Goal: Transaction & Acquisition: Purchase product/service

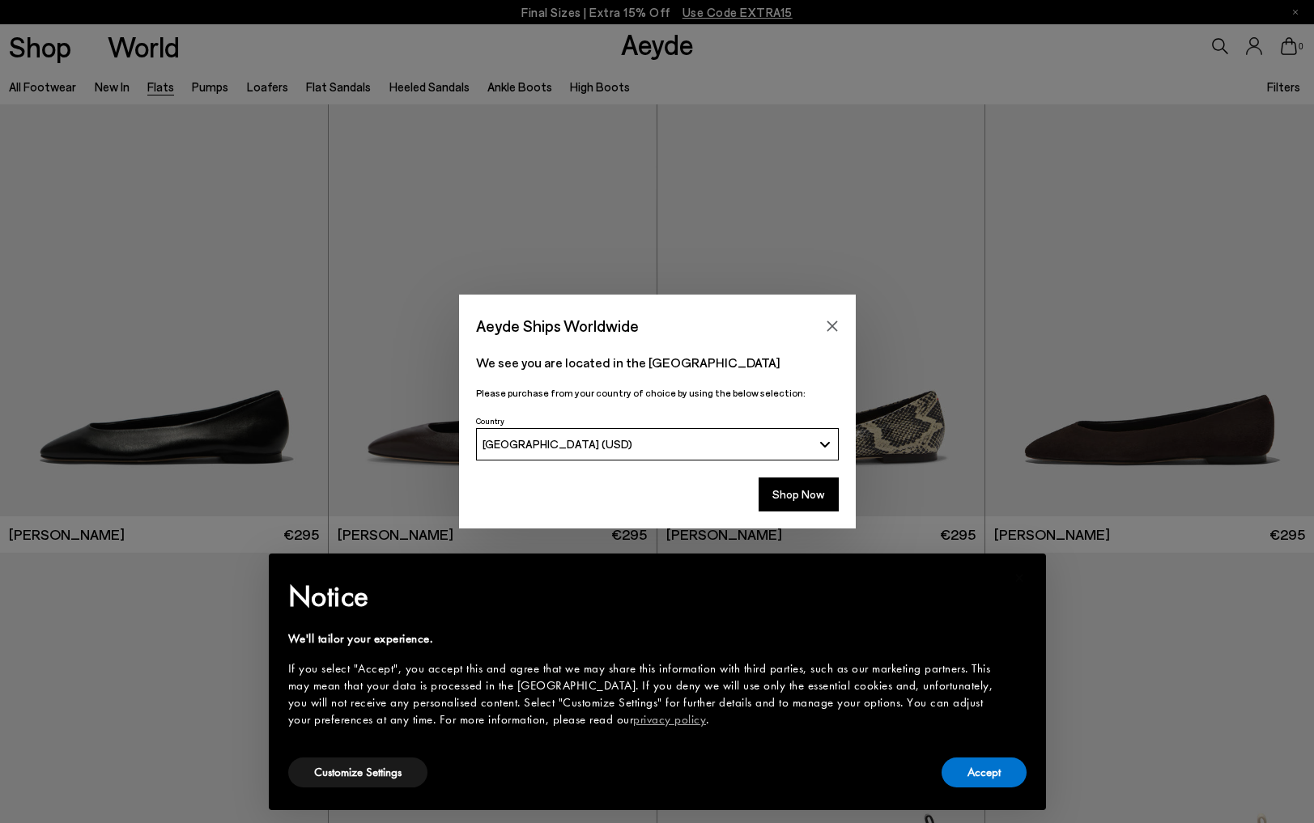
click at [890, 243] on div "Aeyde Ships Worldwide We see you are located in the United States Please purcha…" at bounding box center [657, 411] width 1314 height 823
click at [825, 316] on button "Close" at bounding box center [832, 326] width 24 height 24
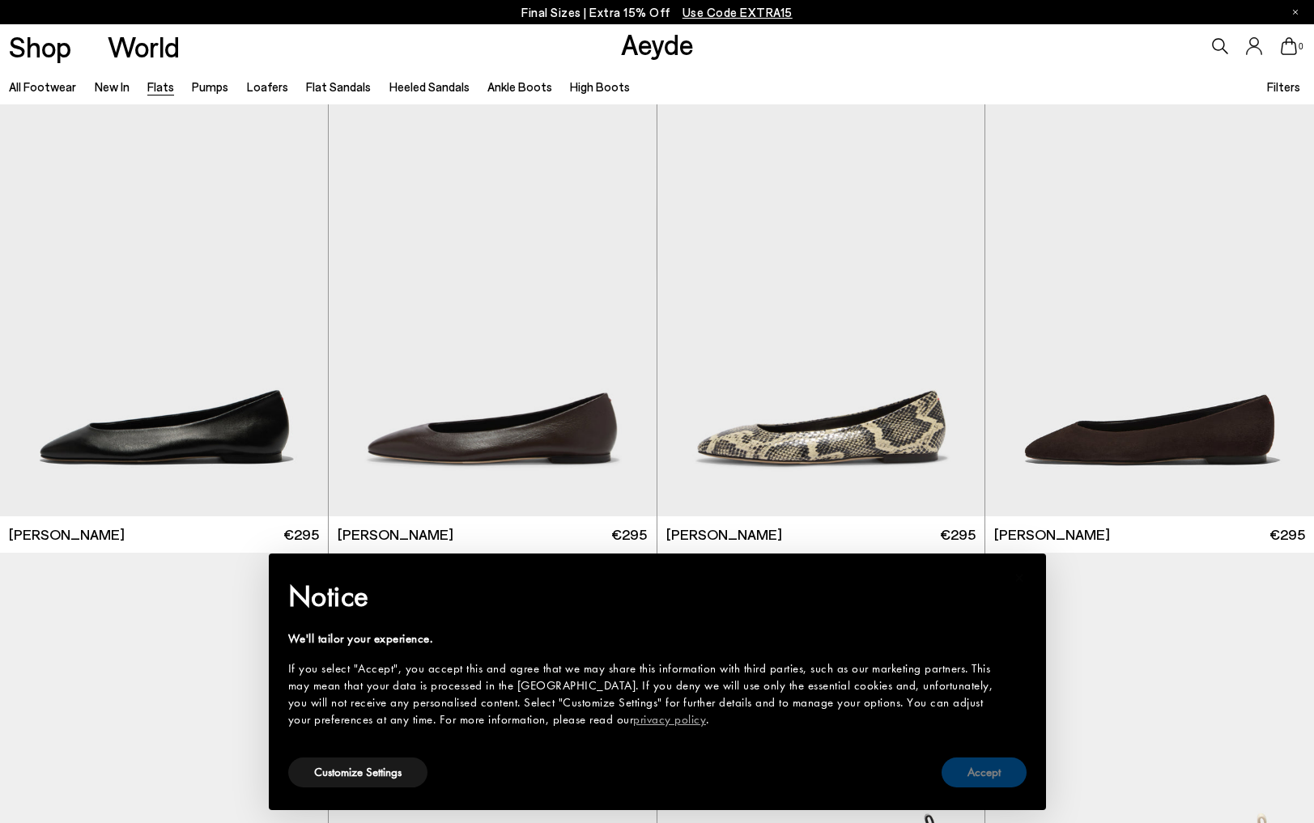
click at [994, 780] on button "Accept" at bounding box center [984, 773] width 85 height 30
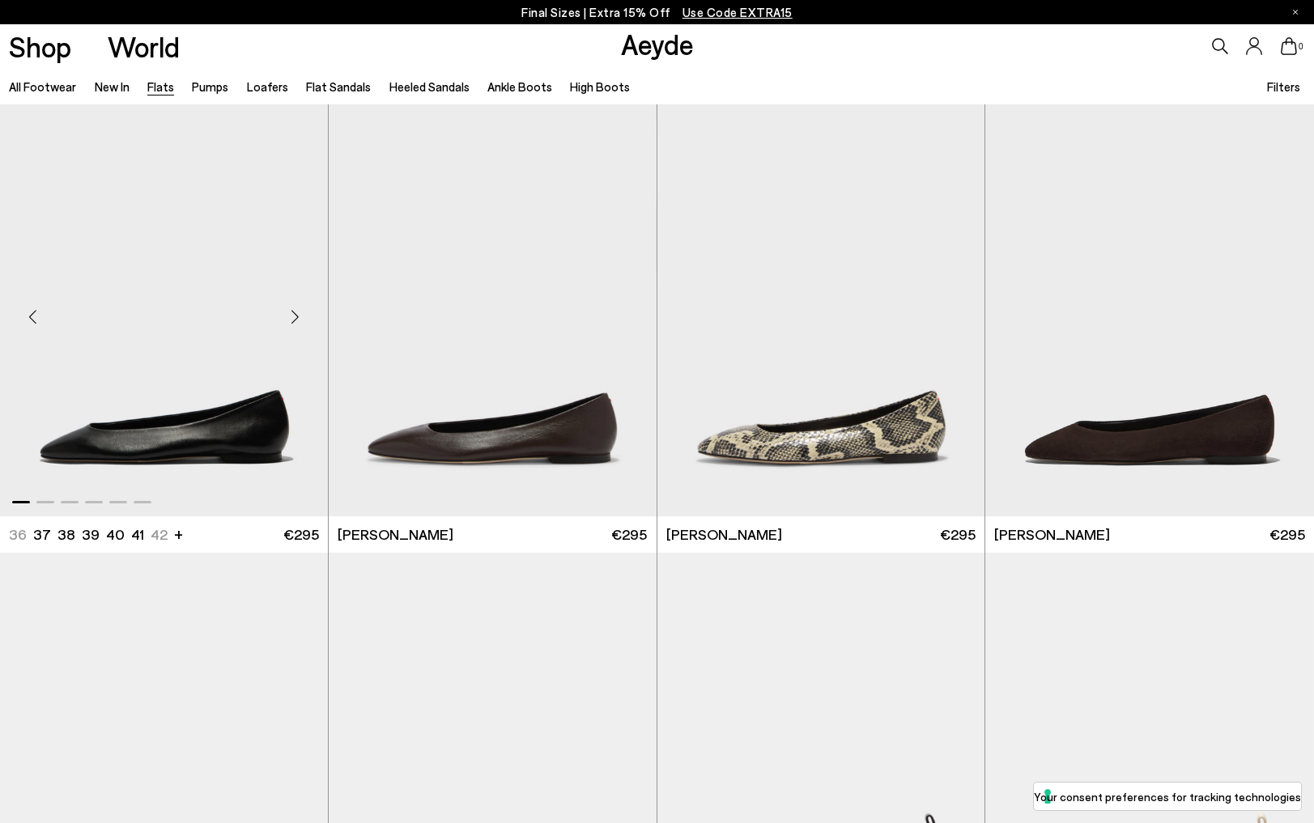
click at [299, 318] on div "Next slide" at bounding box center [295, 317] width 49 height 49
click at [296, 319] on div "Next slide" at bounding box center [295, 317] width 49 height 49
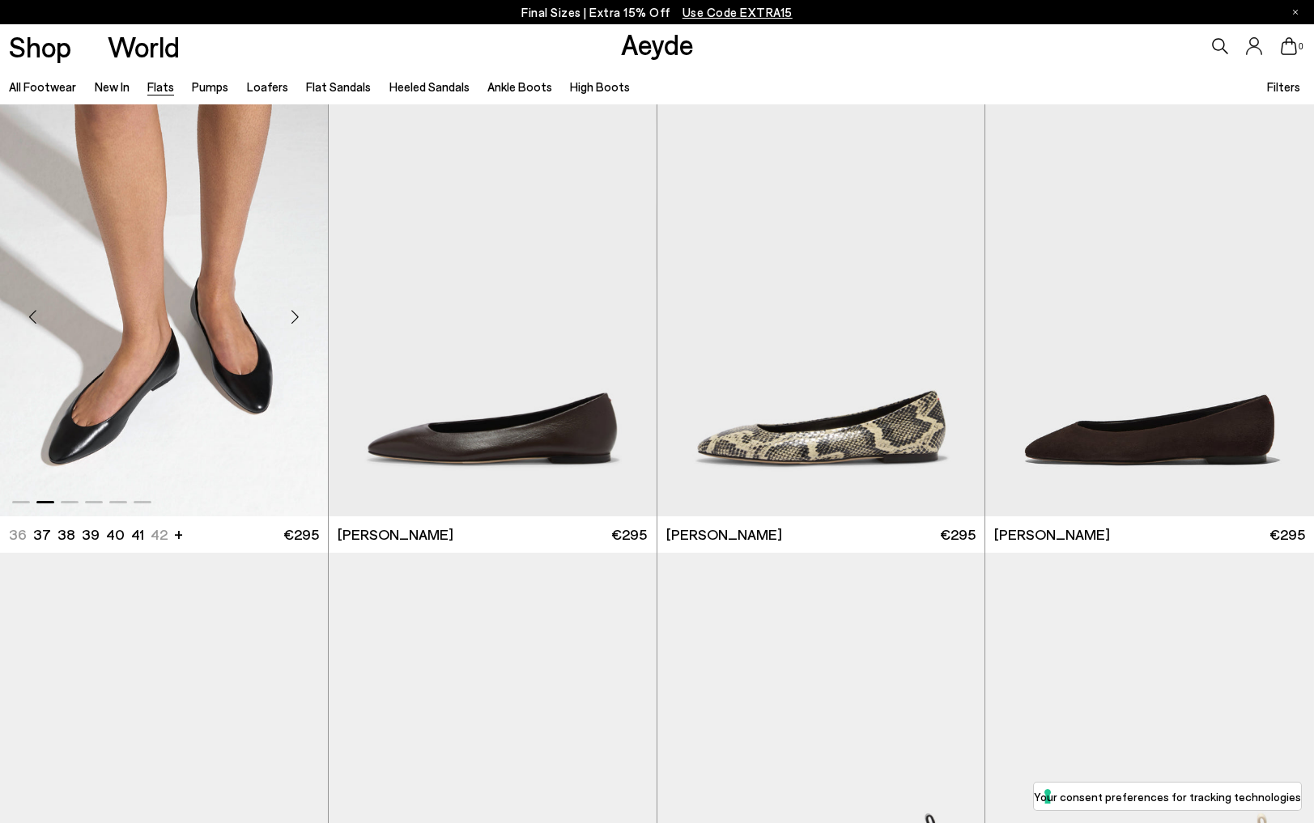
click at [296, 319] on div "Next slide" at bounding box center [295, 317] width 49 height 49
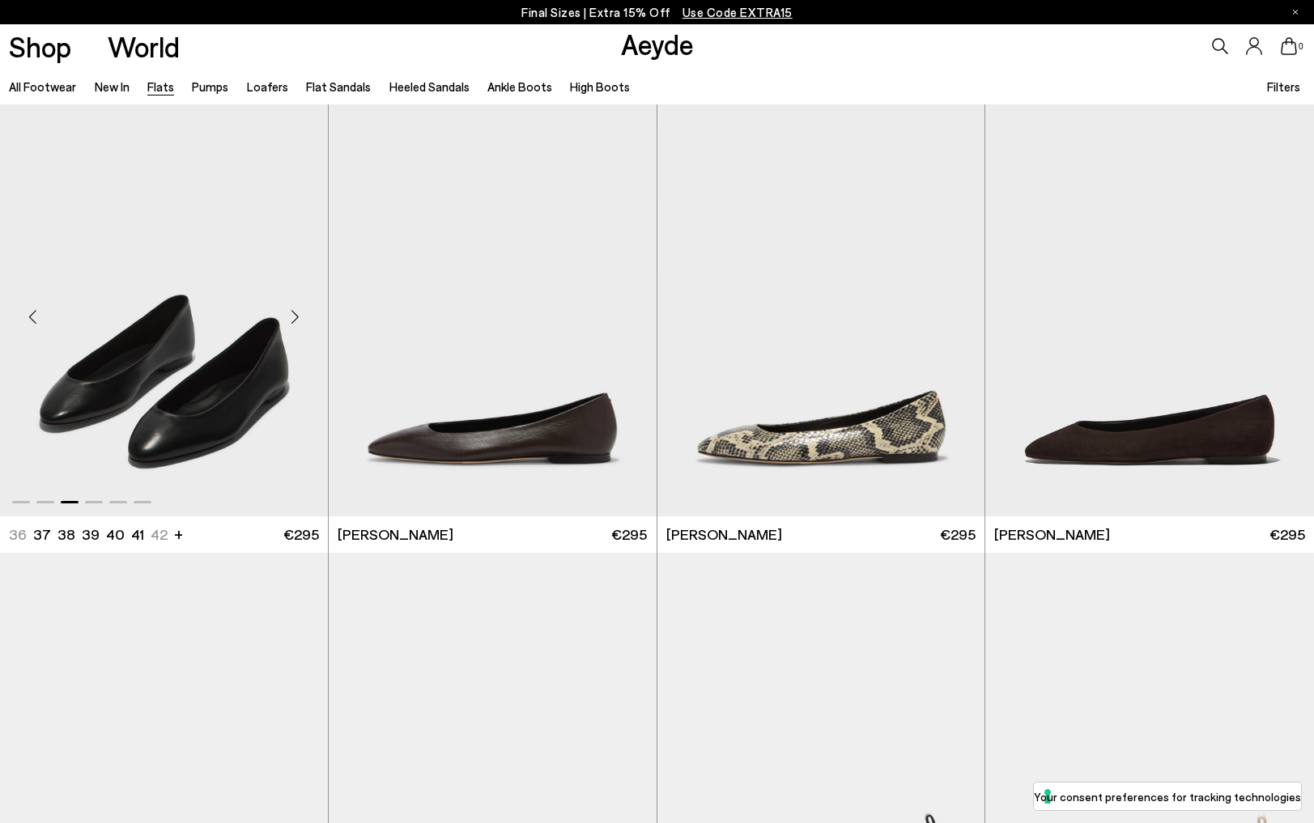
click at [296, 319] on div "Next slide" at bounding box center [295, 317] width 49 height 49
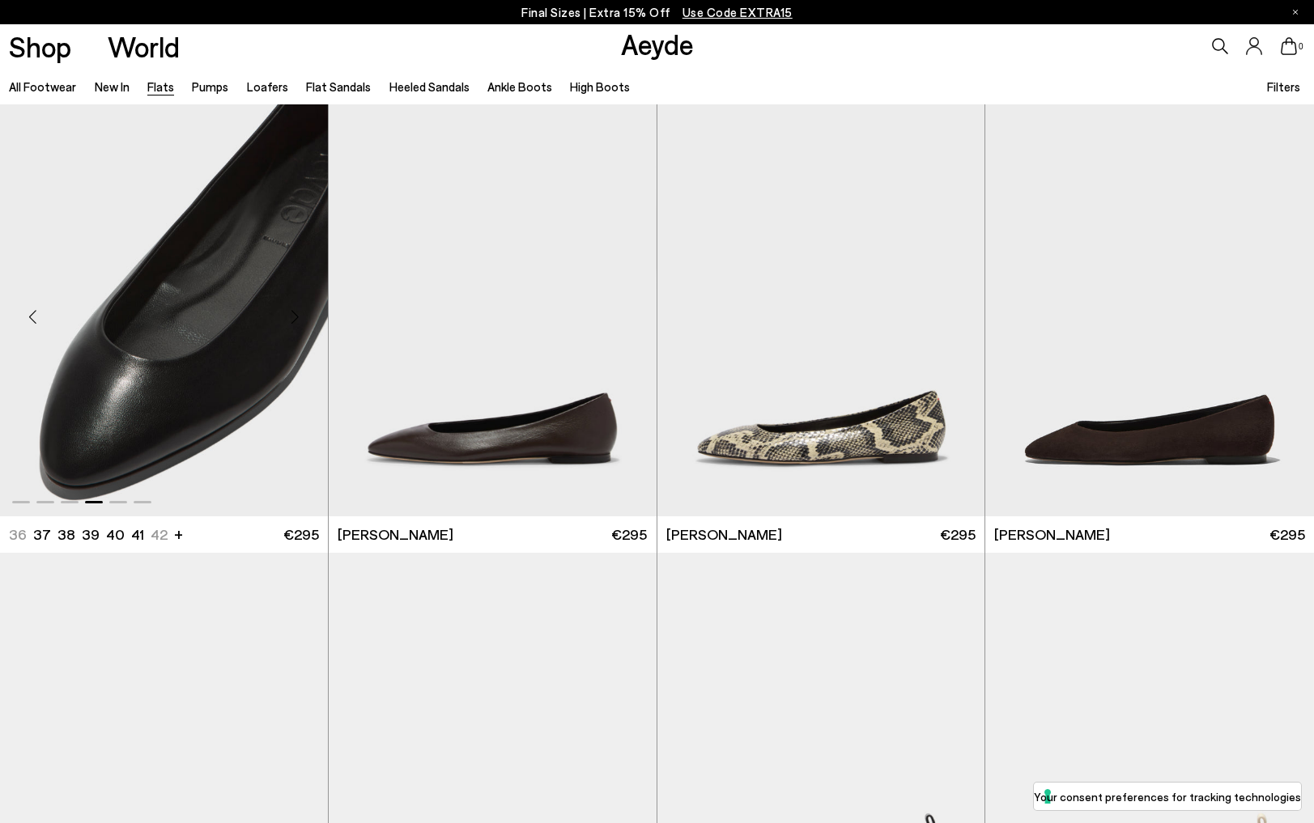
click at [296, 319] on div "Next slide" at bounding box center [295, 317] width 49 height 49
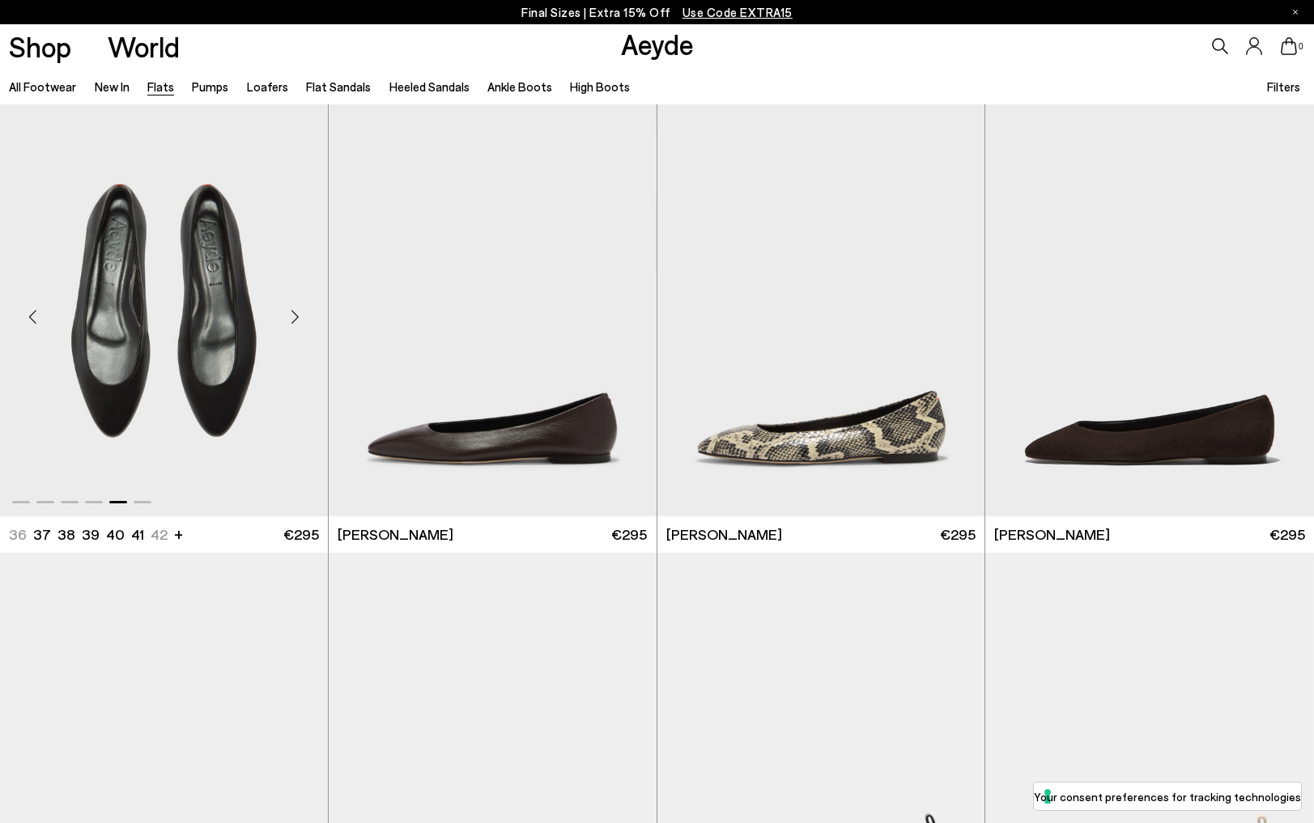
click at [296, 319] on div "Next slide" at bounding box center [295, 317] width 49 height 49
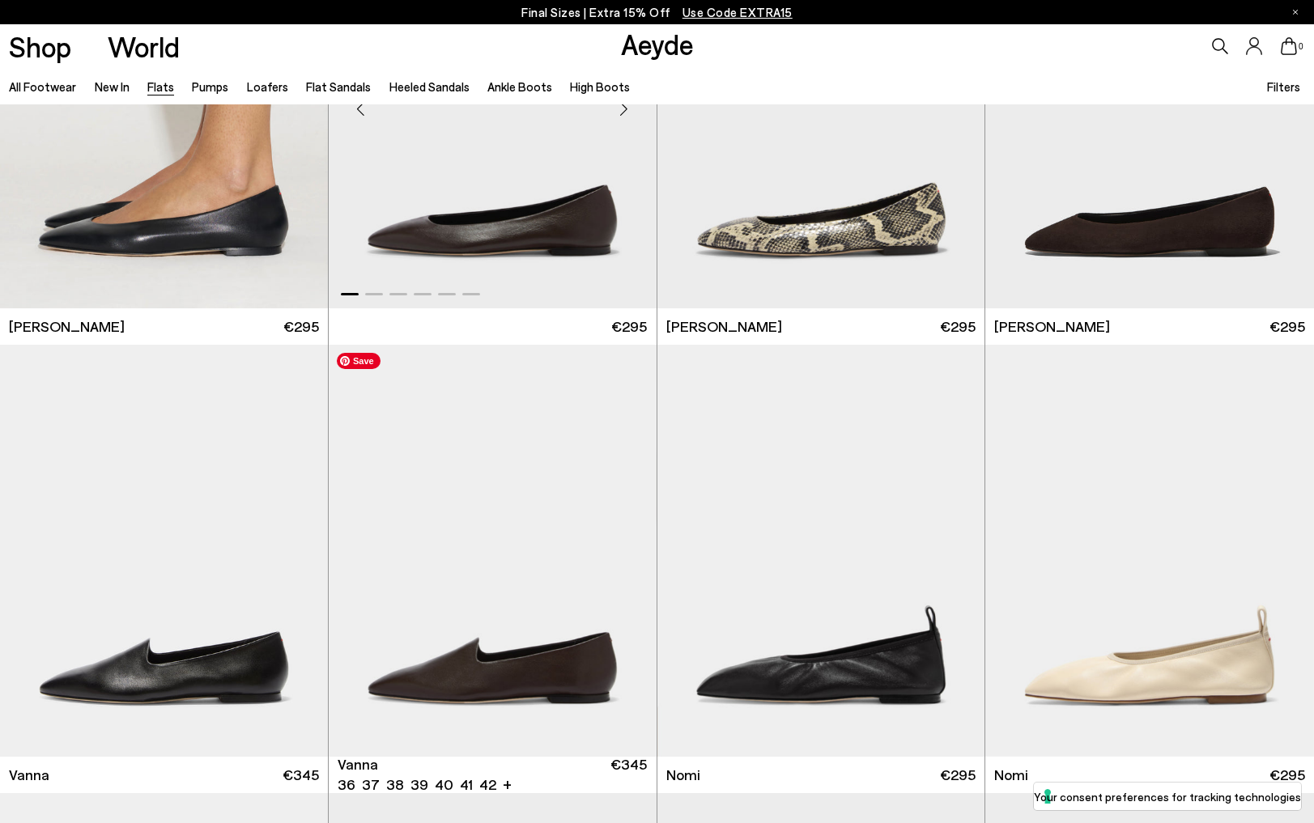
scroll to position [347, 0]
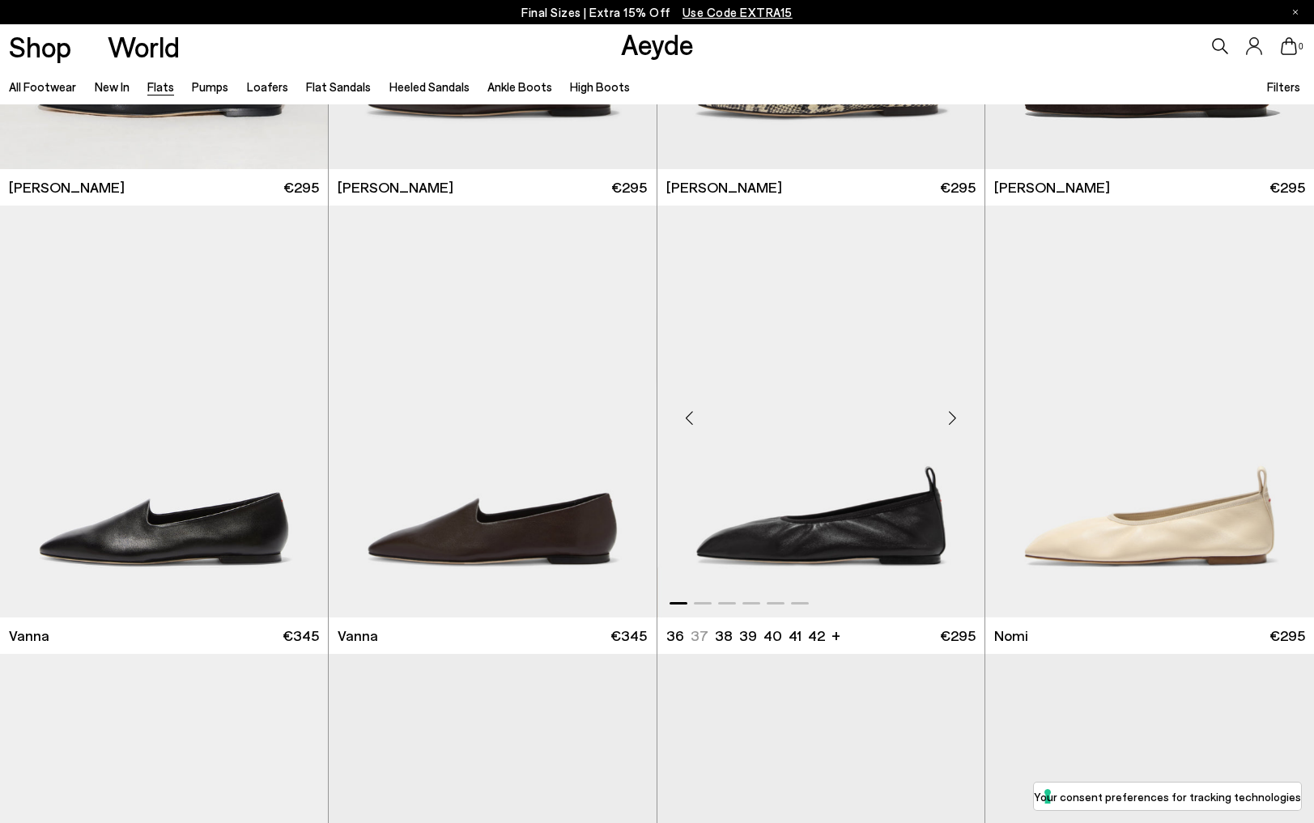
click at [954, 418] on div "Next slide" at bounding box center [952, 418] width 49 height 49
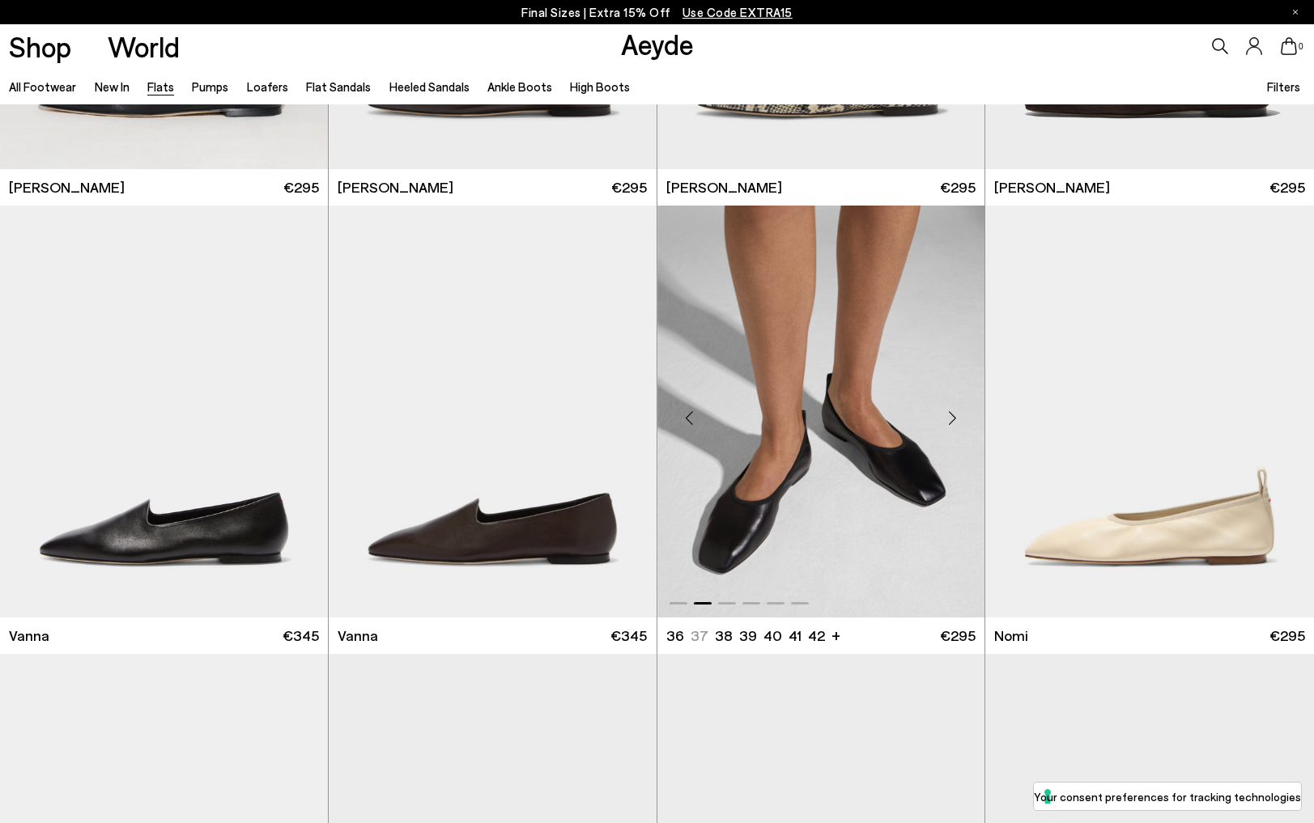
click at [954, 418] on div "Next slide" at bounding box center [952, 418] width 49 height 49
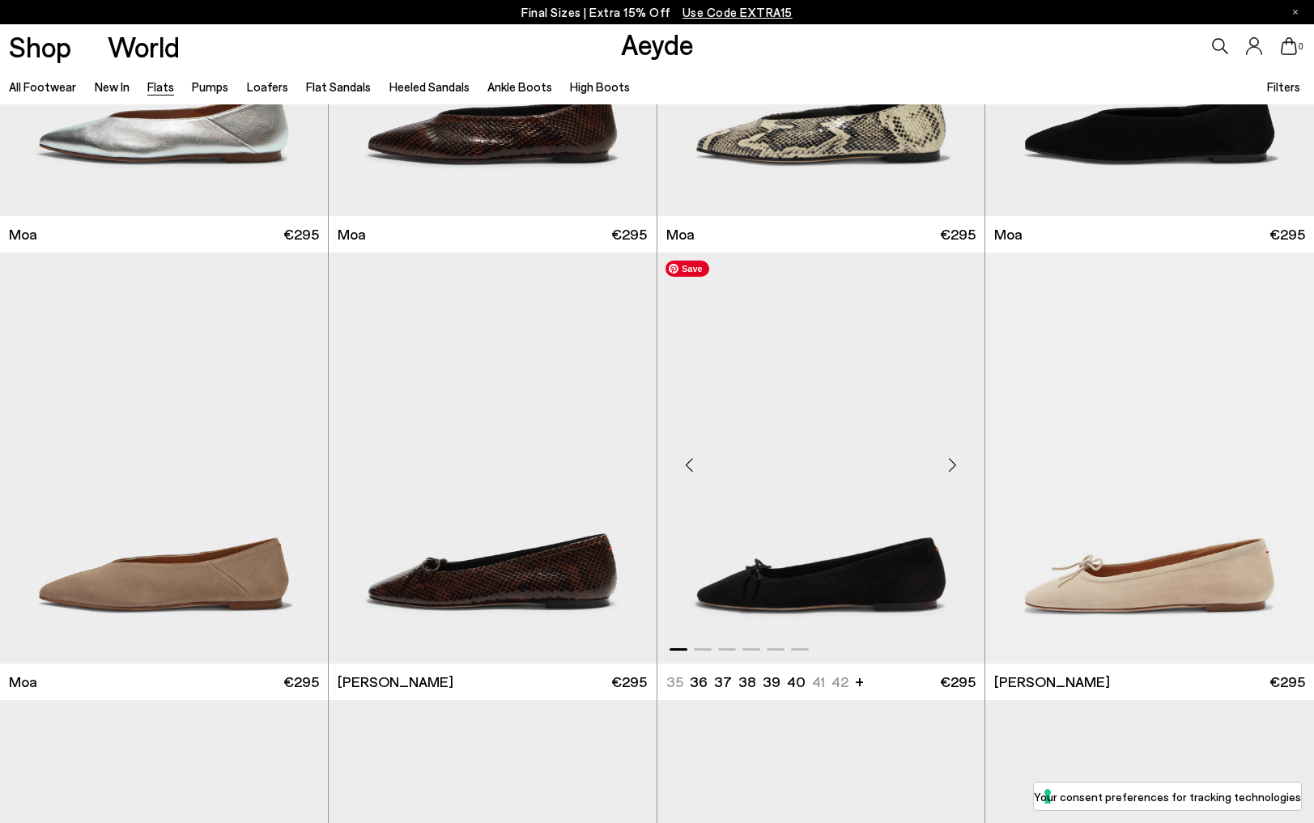
scroll to position [3001, 0]
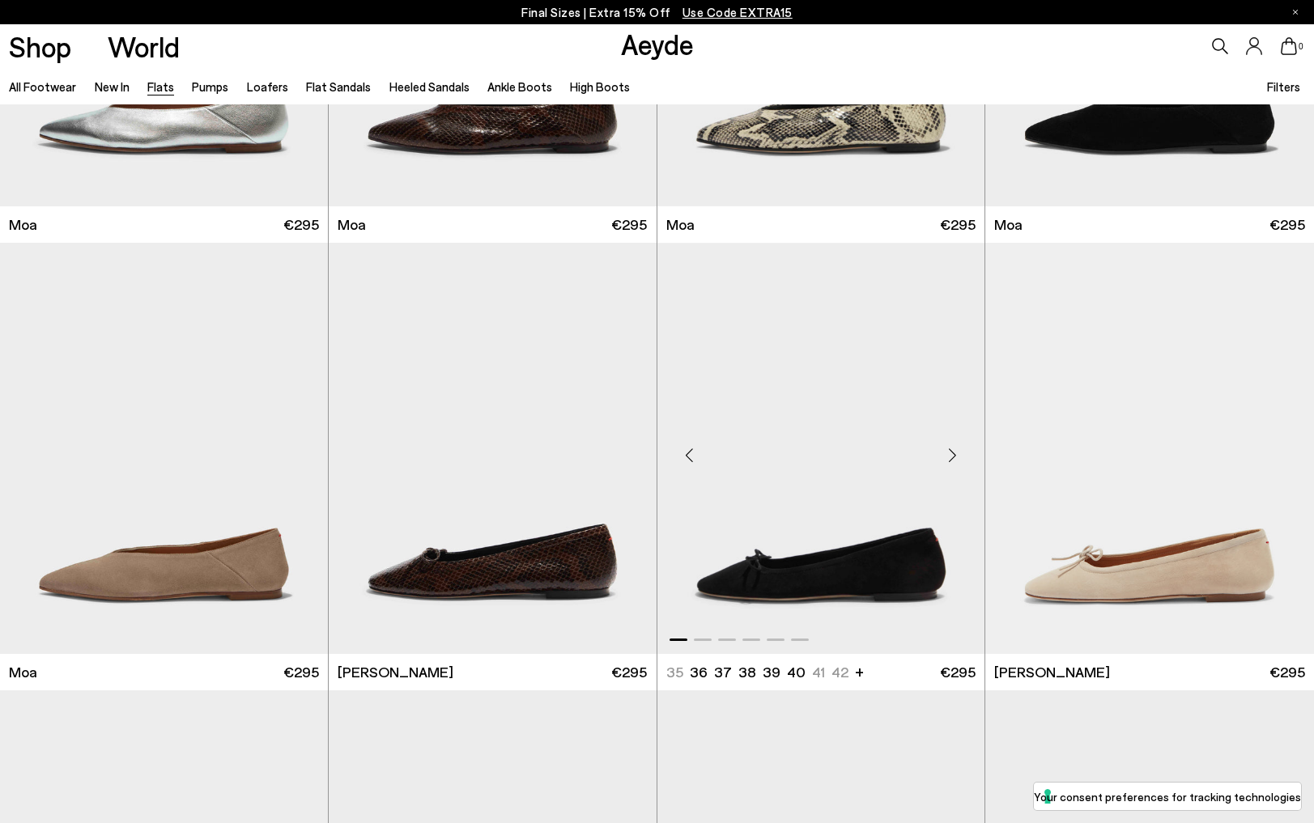
click at [946, 454] on div "Next slide" at bounding box center [952, 455] width 49 height 49
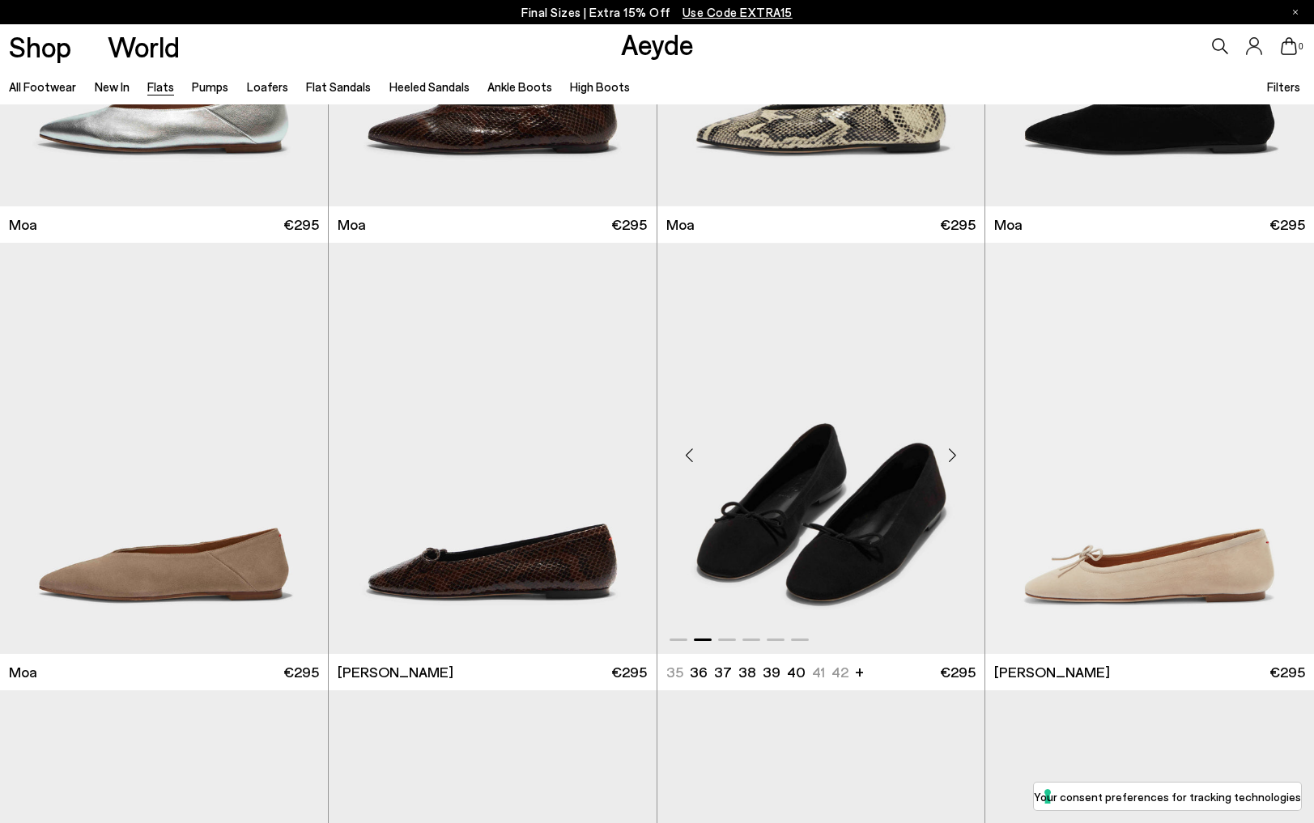
click at [946, 454] on div "Next slide" at bounding box center [952, 455] width 49 height 49
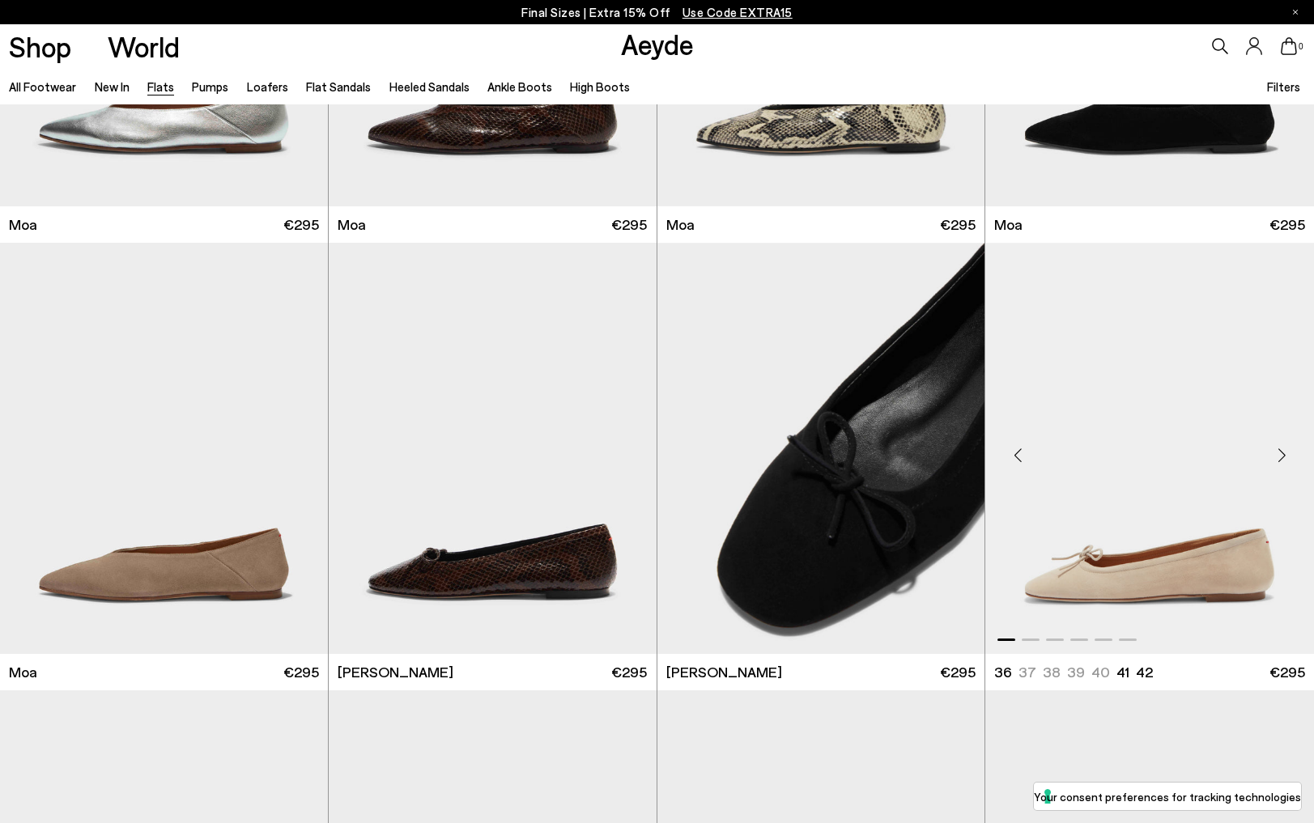
click at [1283, 457] on div "Next slide" at bounding box center [1281, 455] width 49 height 49
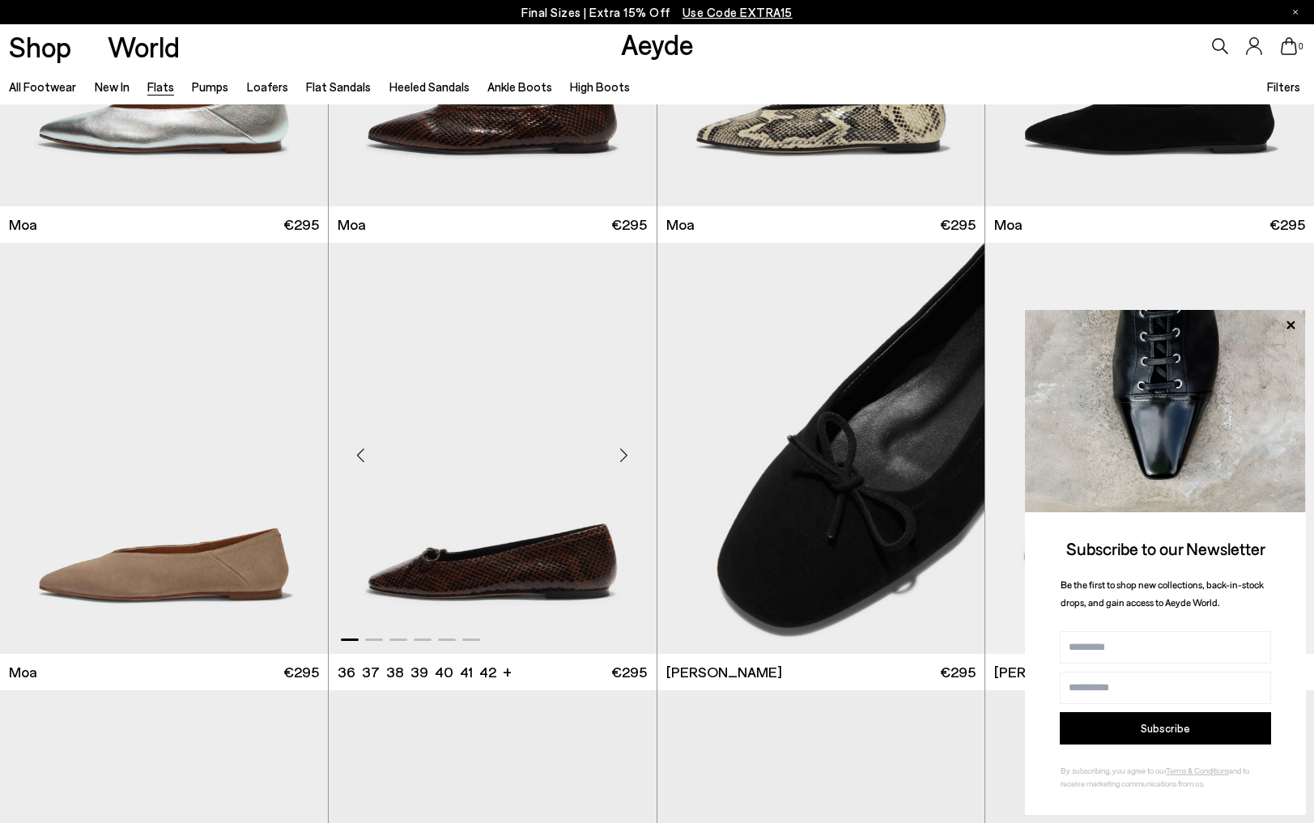
click at [621, 454] on div "Next slide" at bounding box center [624, 455] width 49 height 49
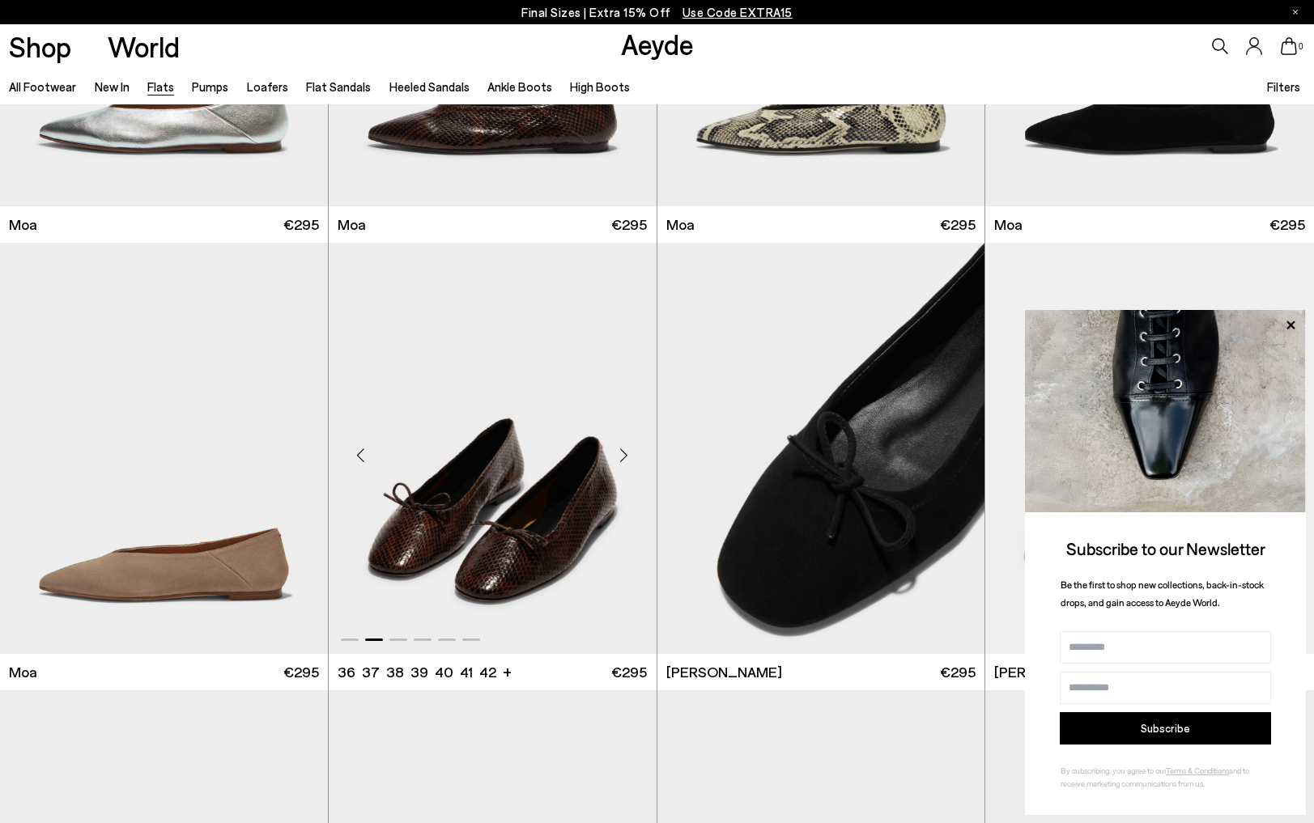
click at [621, 454] on div "Next slide" at bounding box center [624, 455] width 49 height 49
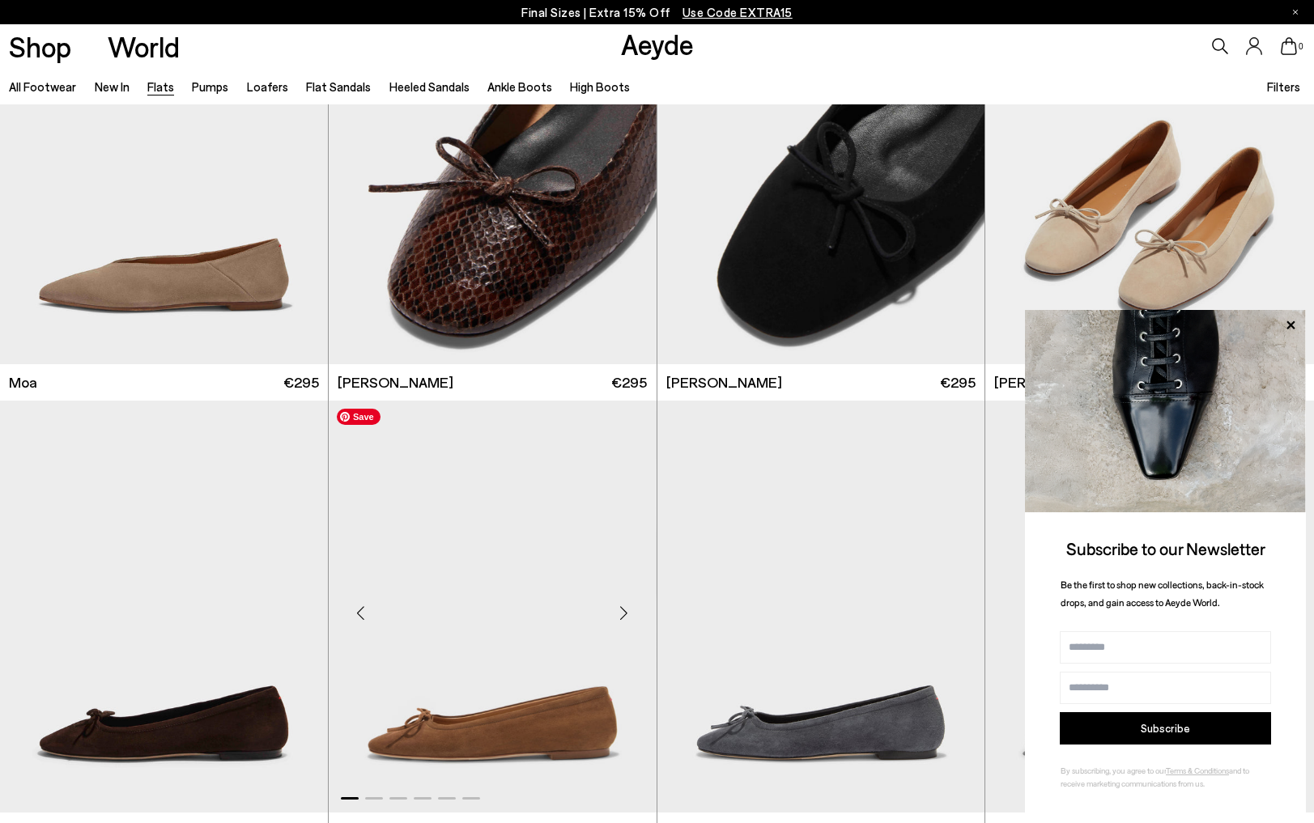
scroll to position [3610, 0]
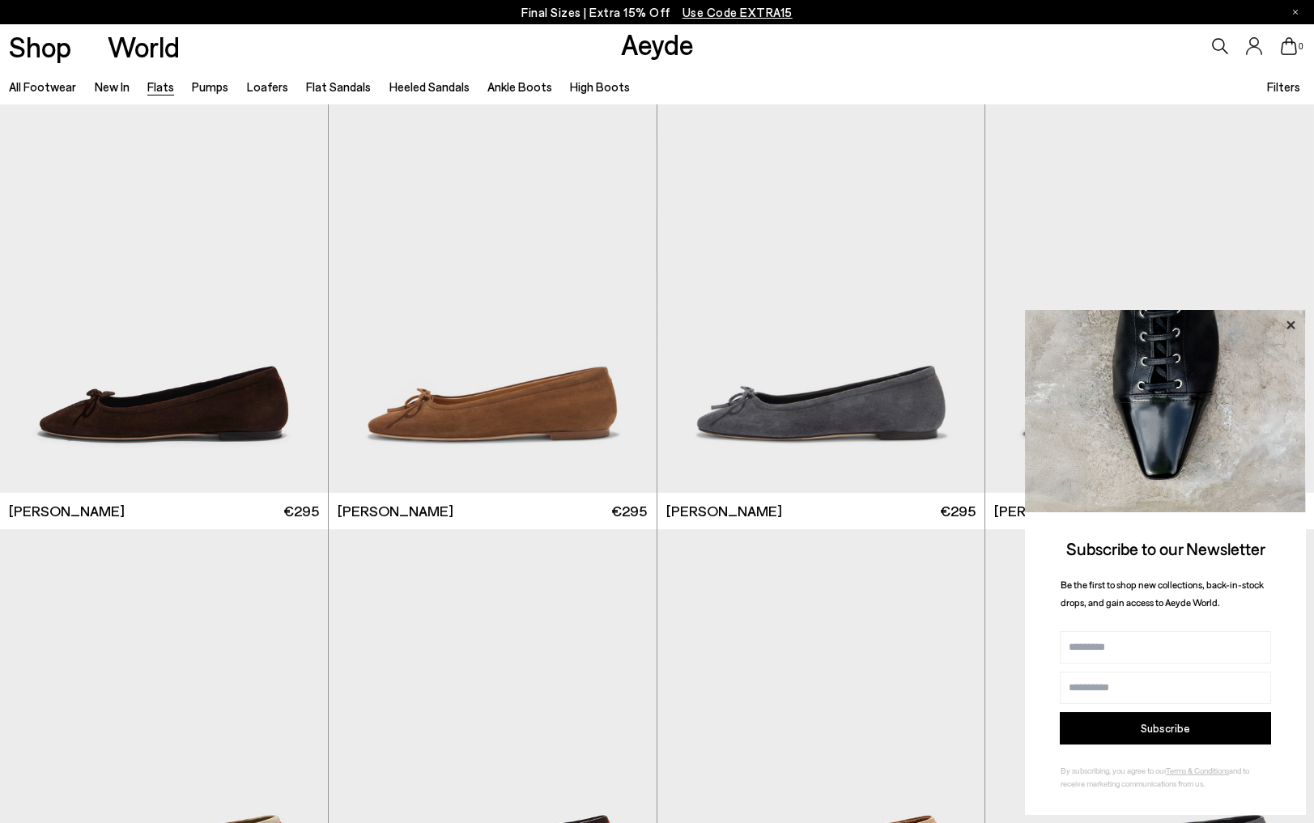
click at [1293, 329] on icon at bounding box center [1290, 325] width 21 height 21
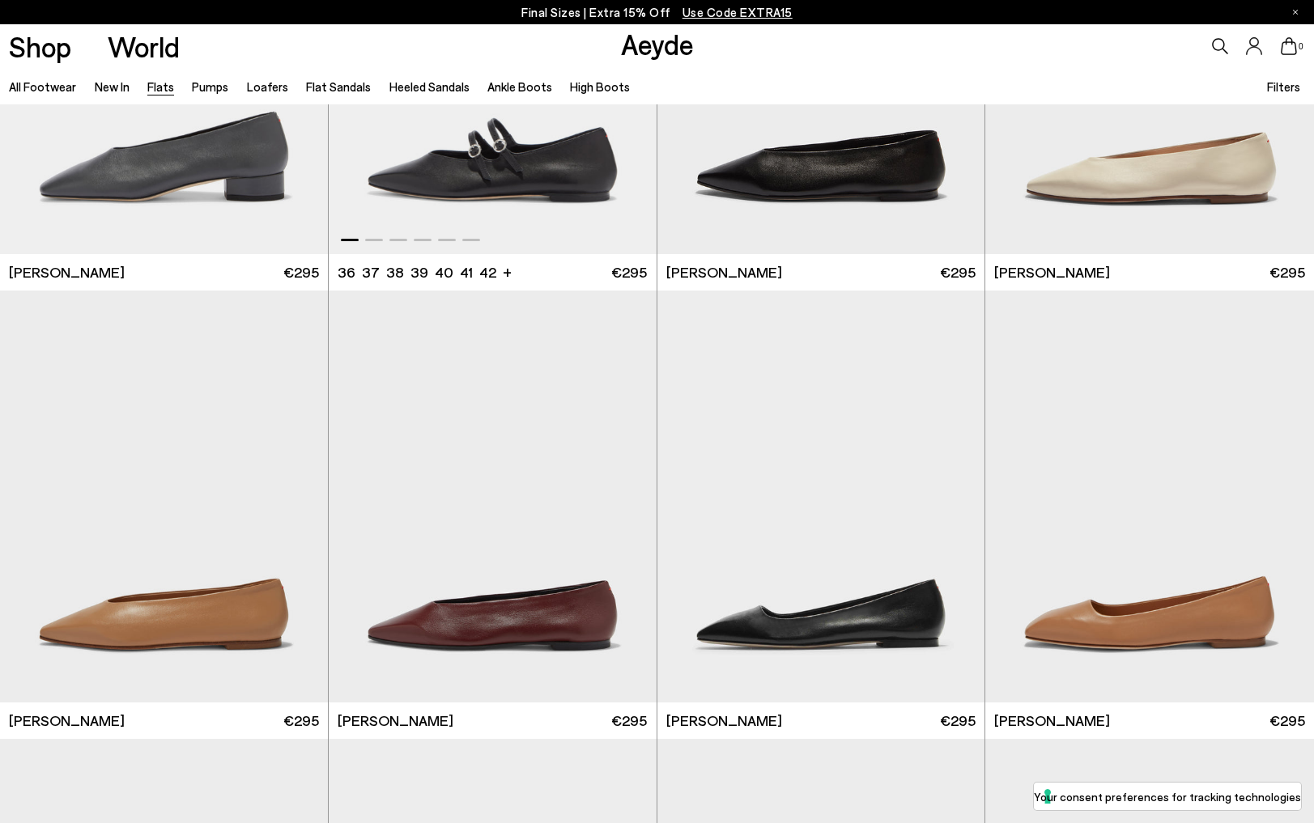
scroll to position [5635, 0]
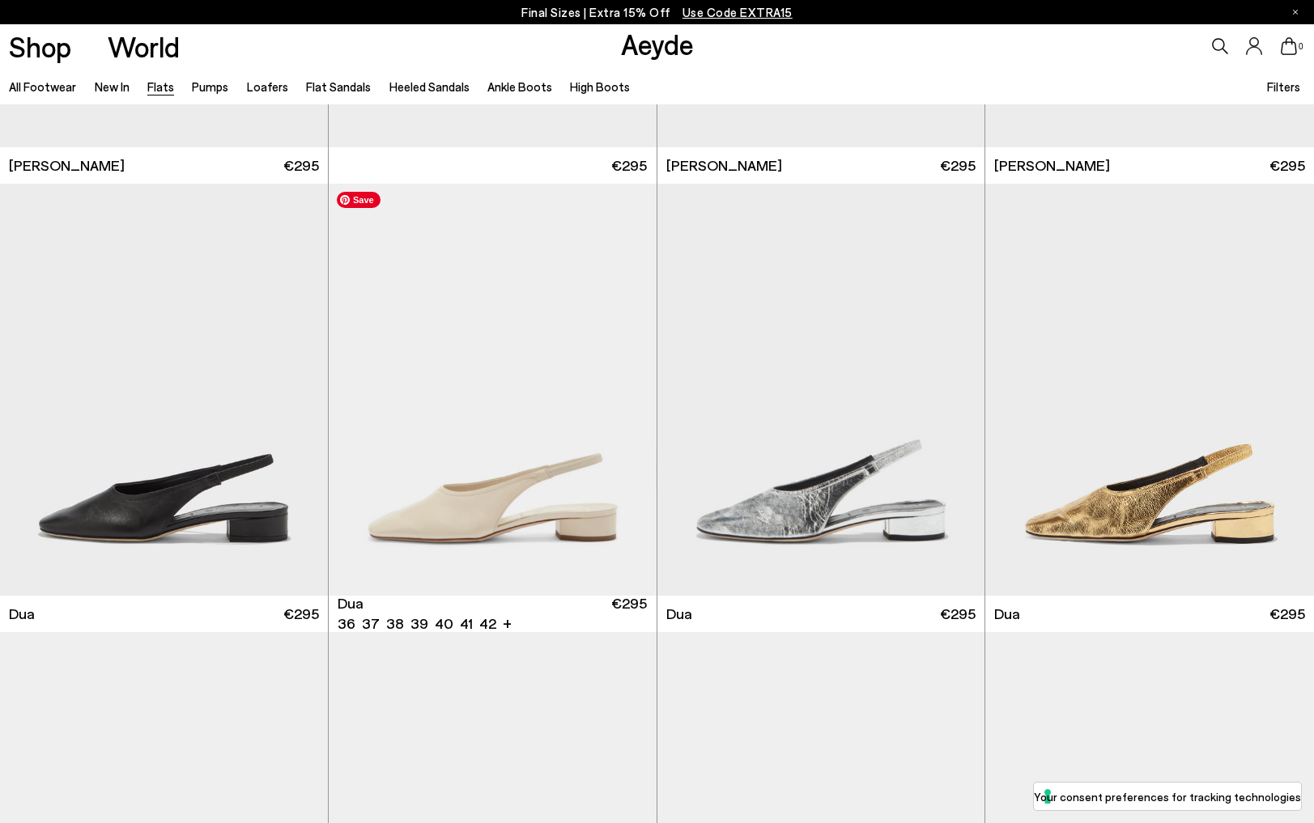
scroll to position [5867, 0]
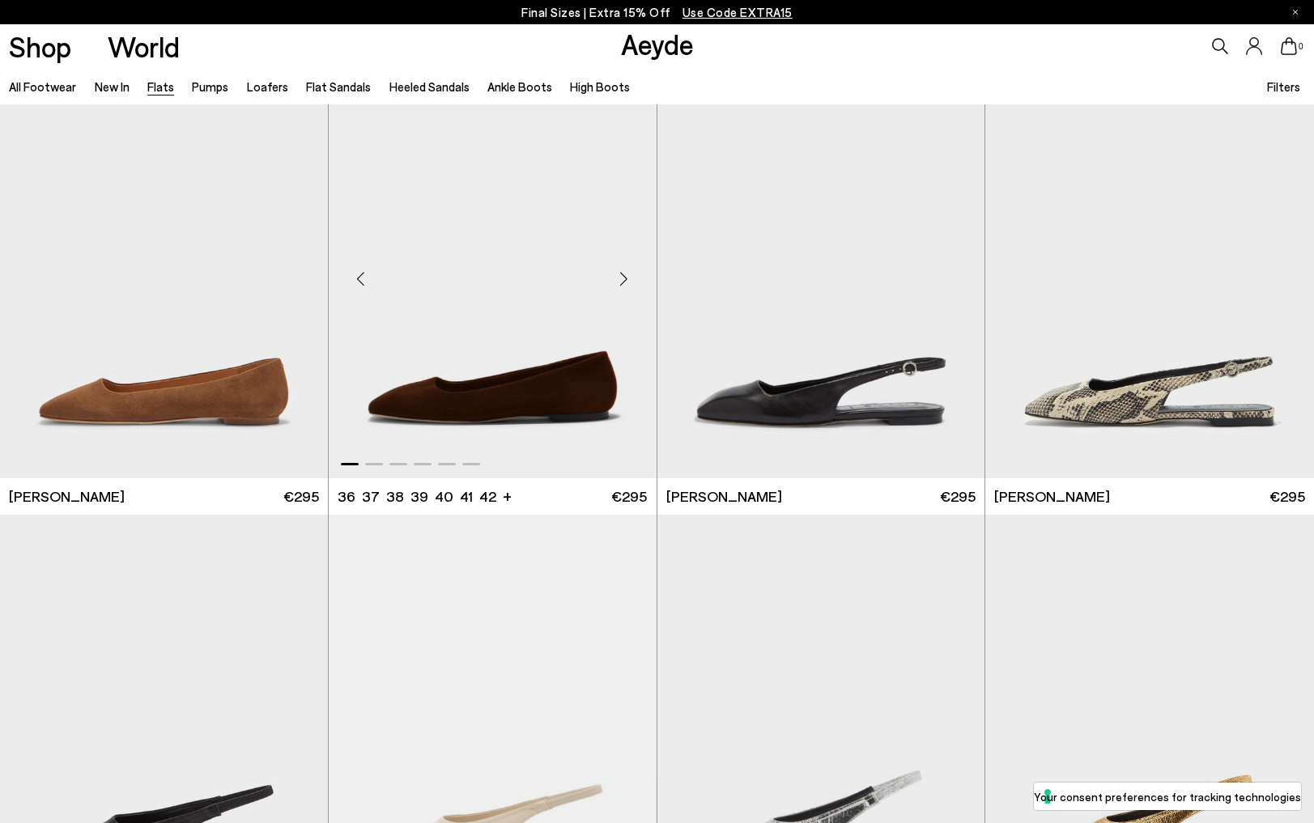
click at [628, 279] on div "Next slide" at bounding box center [624, 279] width 49 height 49
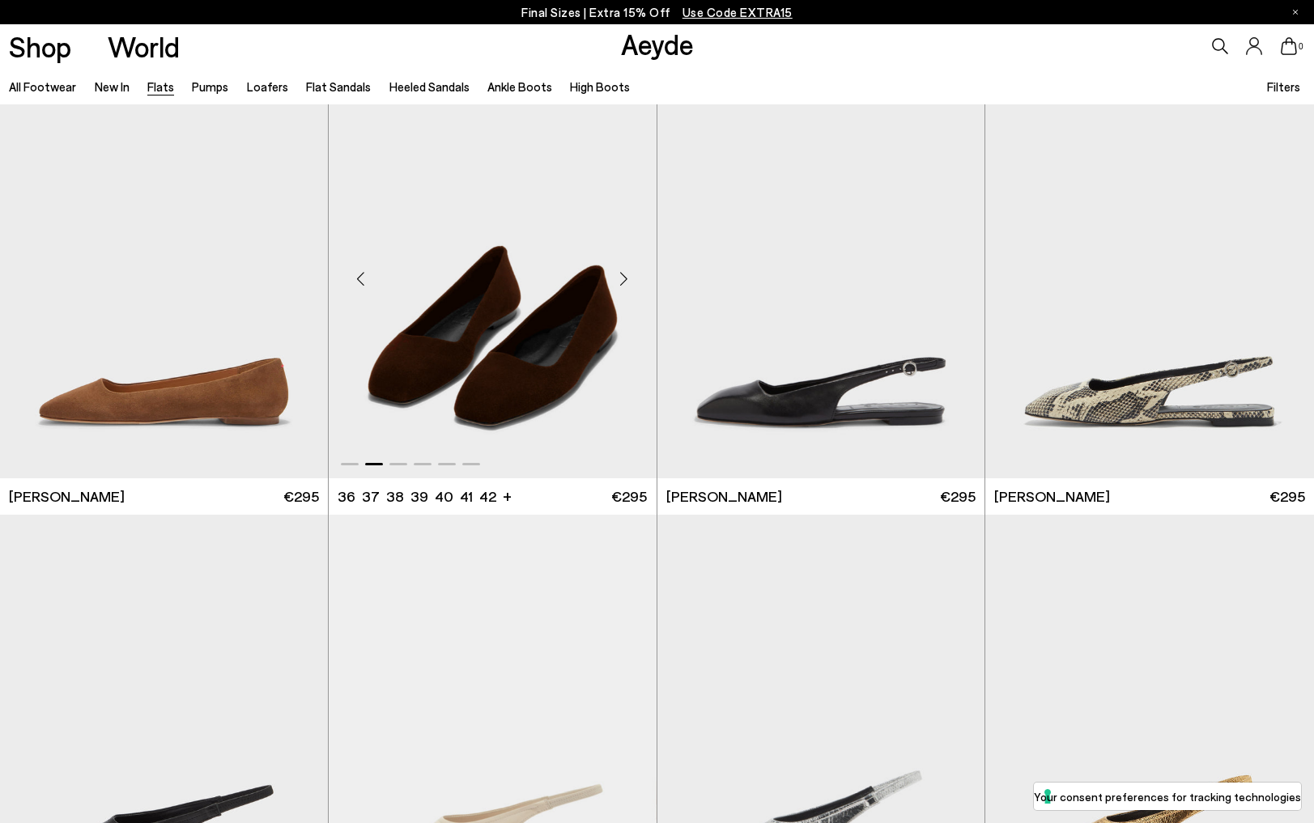
click at [628, 278] on div "Next slide" at bounding box center [624, 279] width 49 height 49
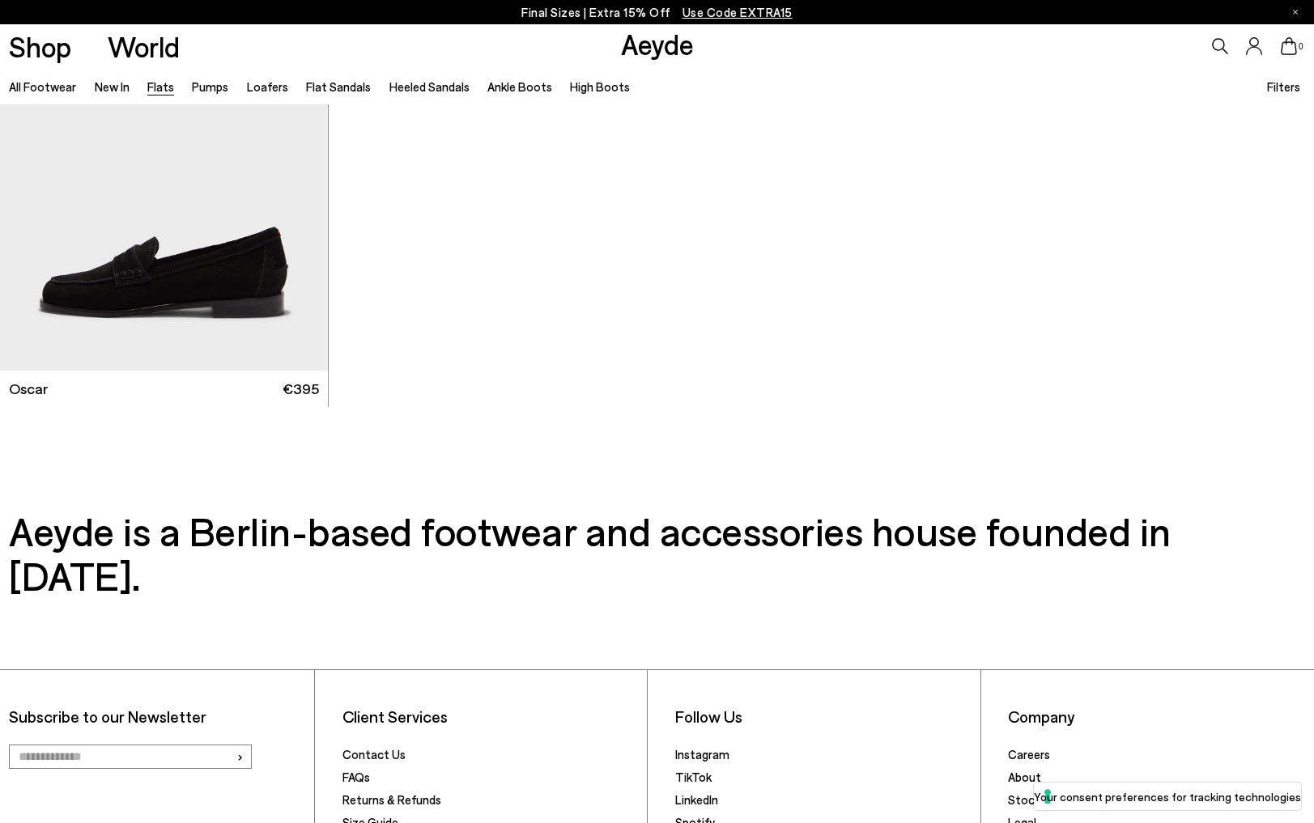
scroll to position [9761, 0]
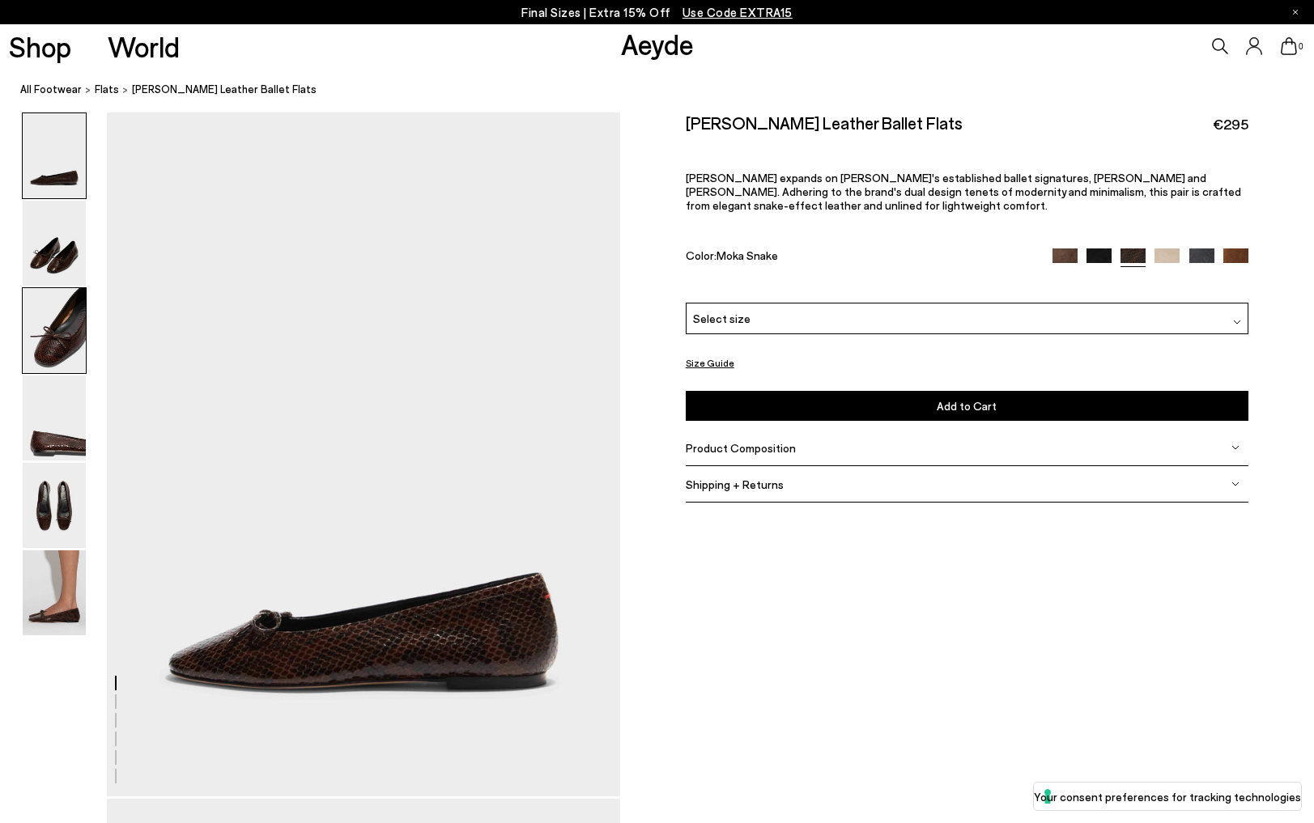
click at [60, 340] on img at bounding box center [54, 330] width 63 height 85
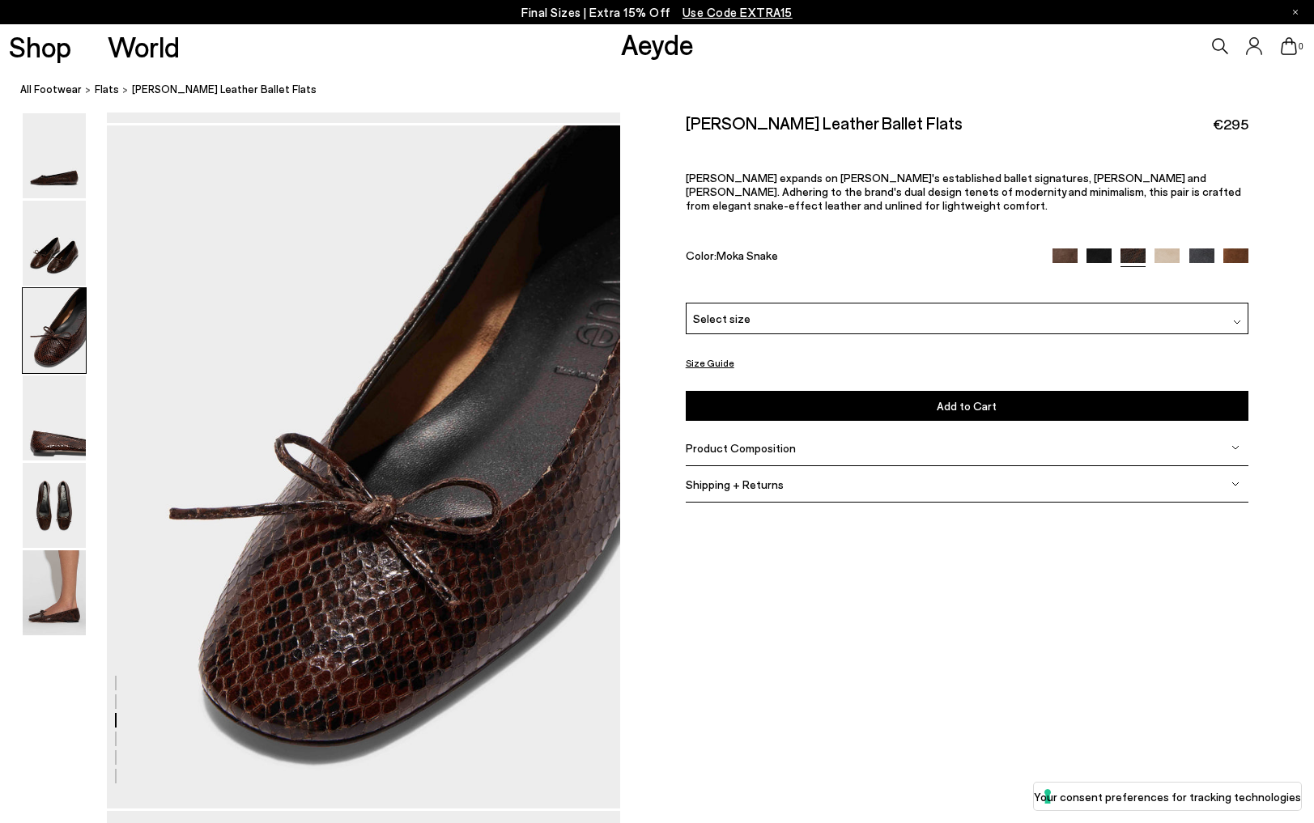
scroll to position [1374, 0]
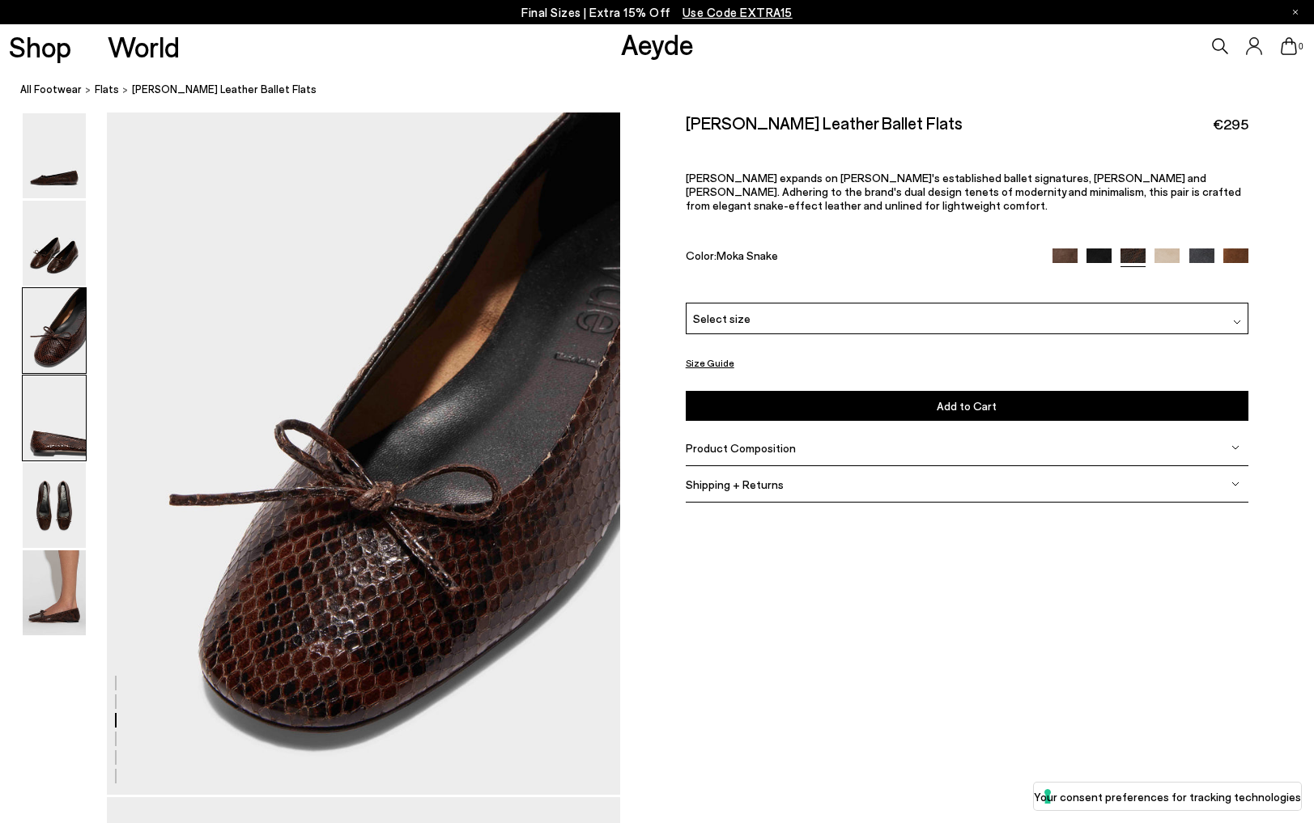
click at [55, 416] on img at bounding box center [54, 418] width 63 height 85
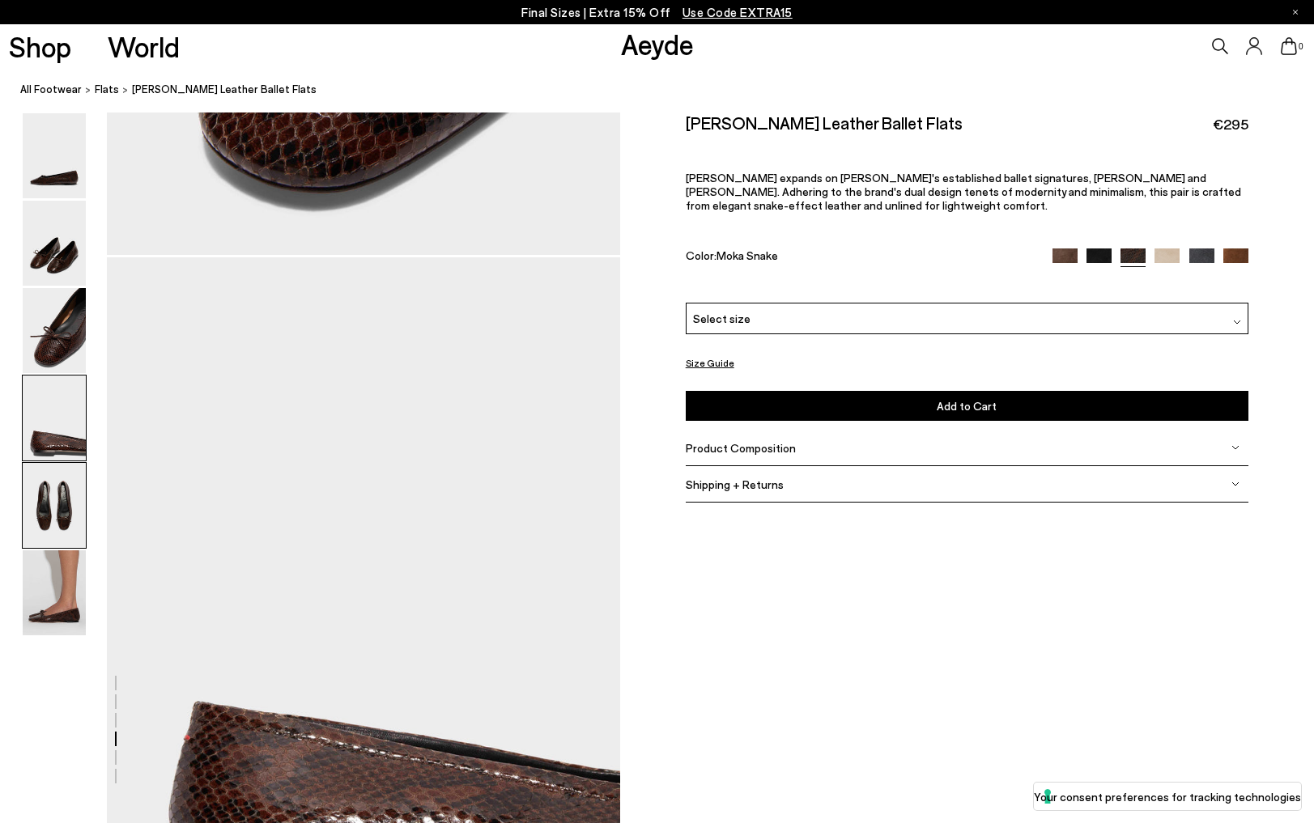
scroll to position [2061, 0]
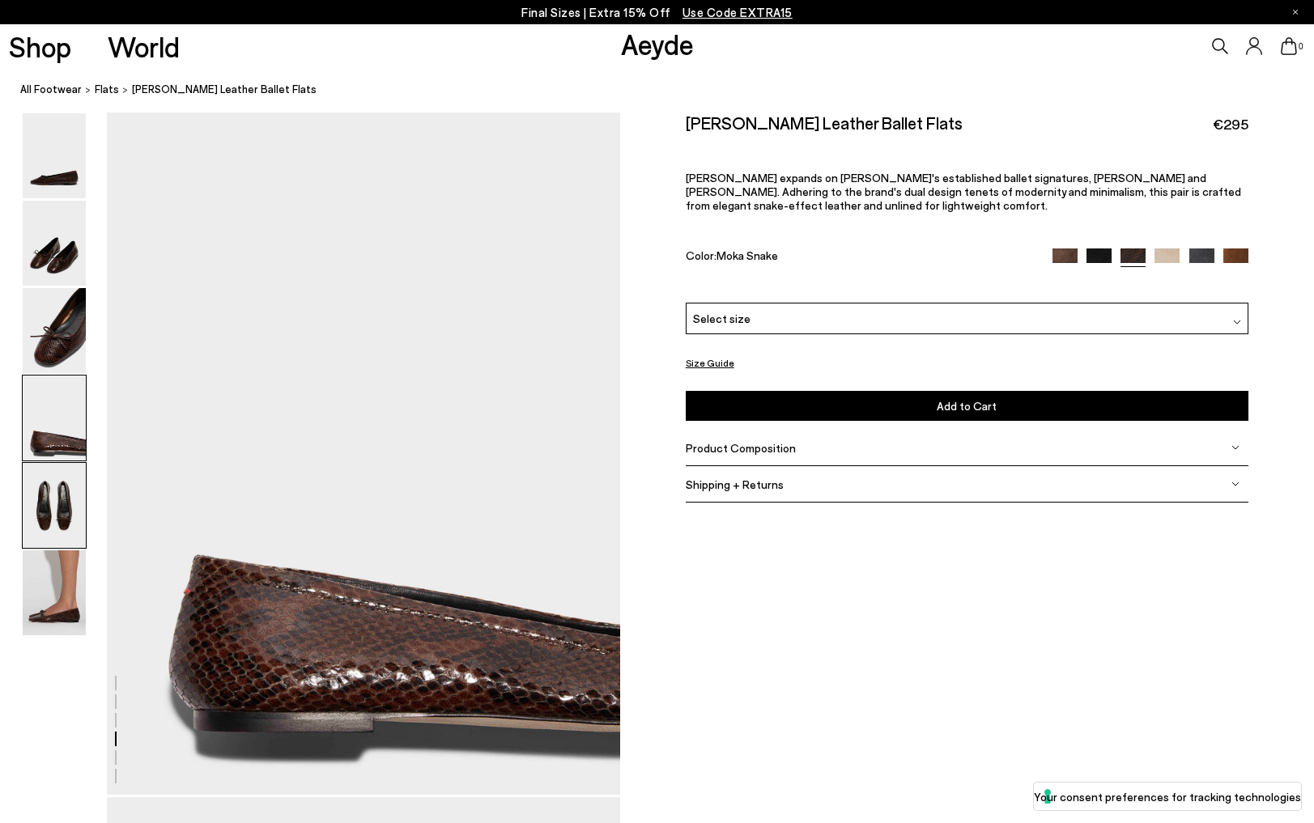
click at [54, 508] on img at bounding box center [54, 505] width 63 height 85
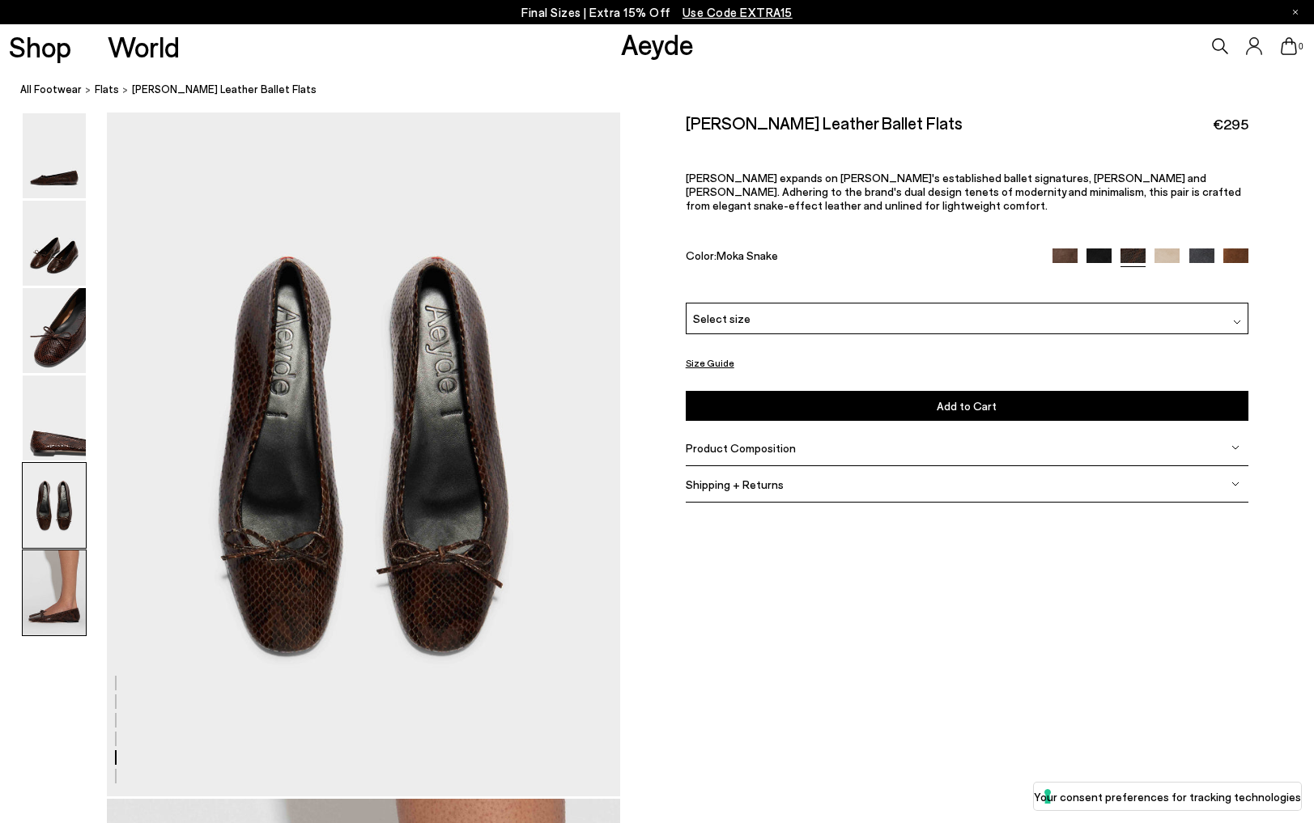
scroll to position [2747, 0]
click at [45, 609] on img at bounding box center [54, 593] width 63 height 85
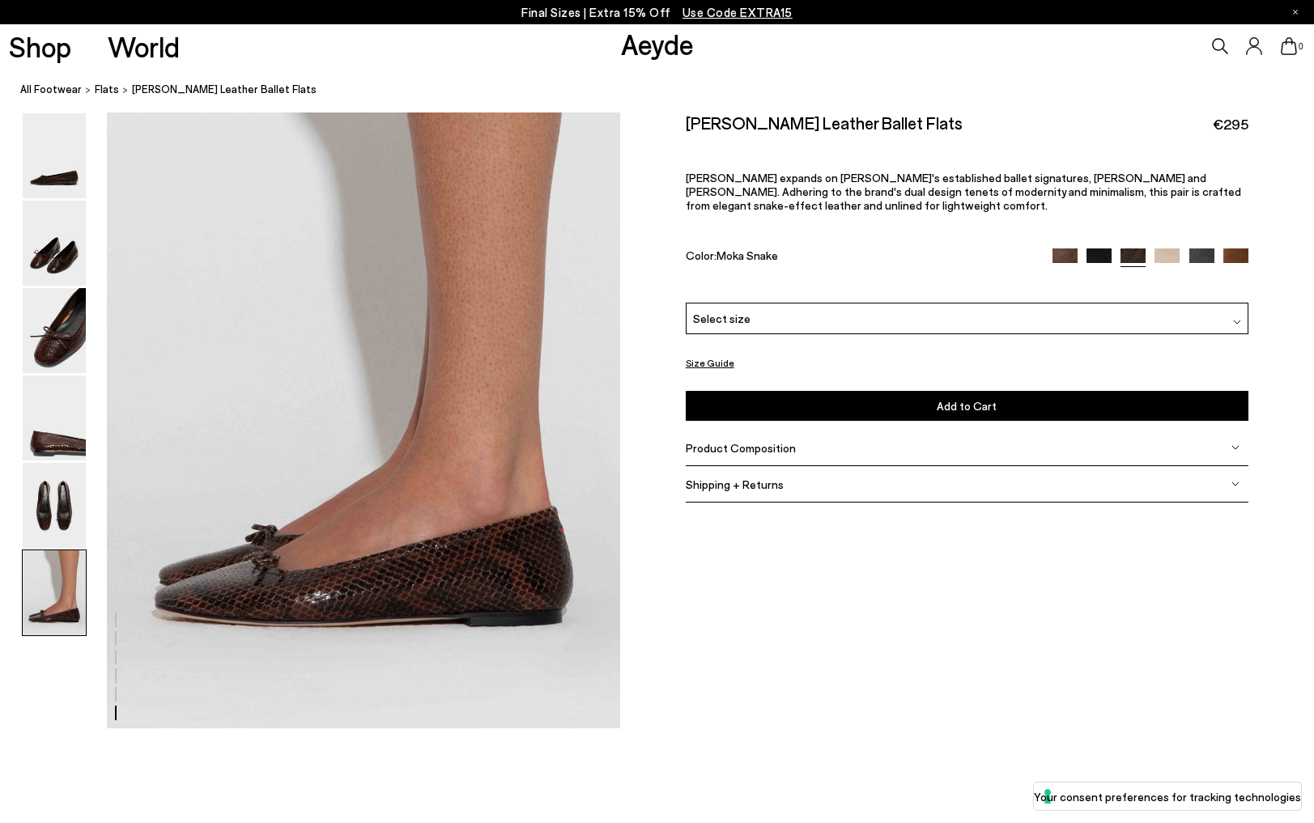
scroll to position [3545, 0]
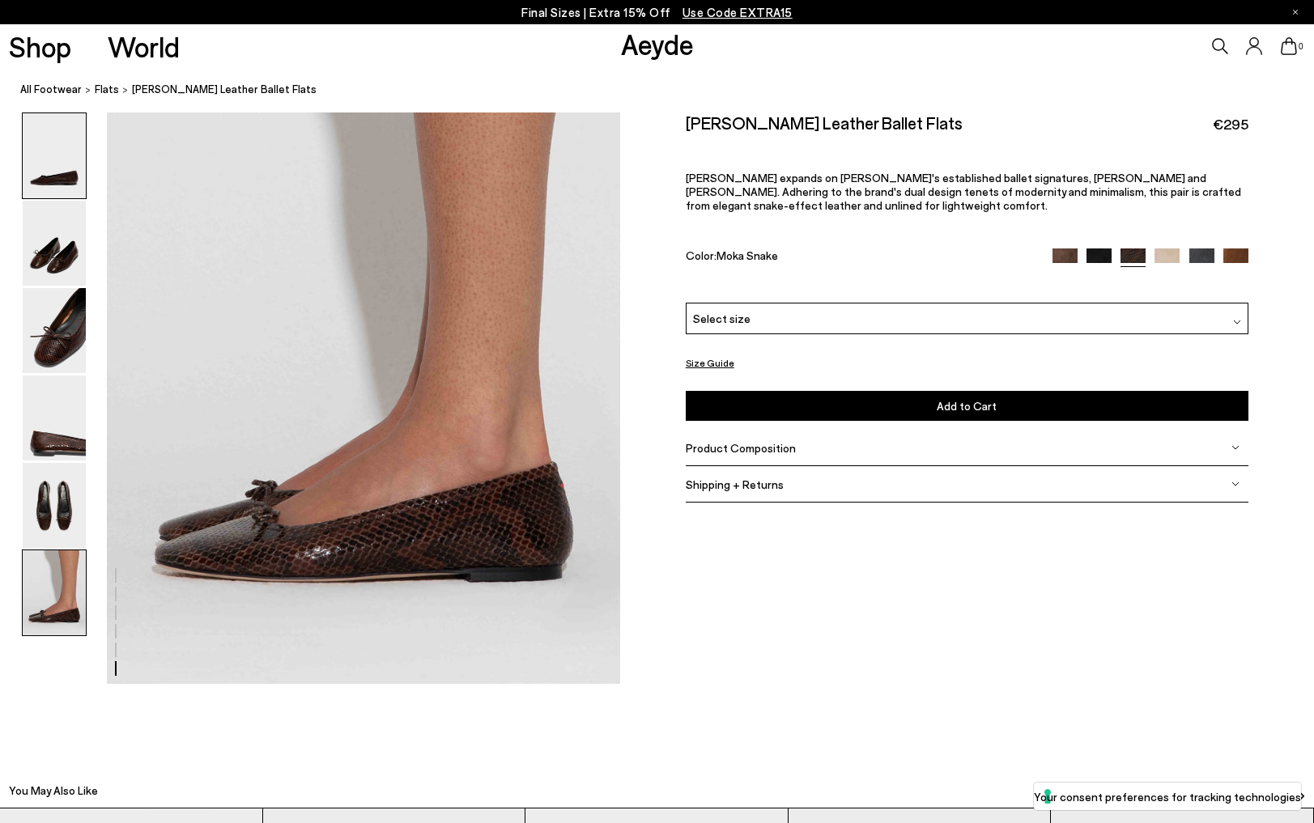
click at [29, 197] on img at bounding box center [54, 155] width 63 height 85
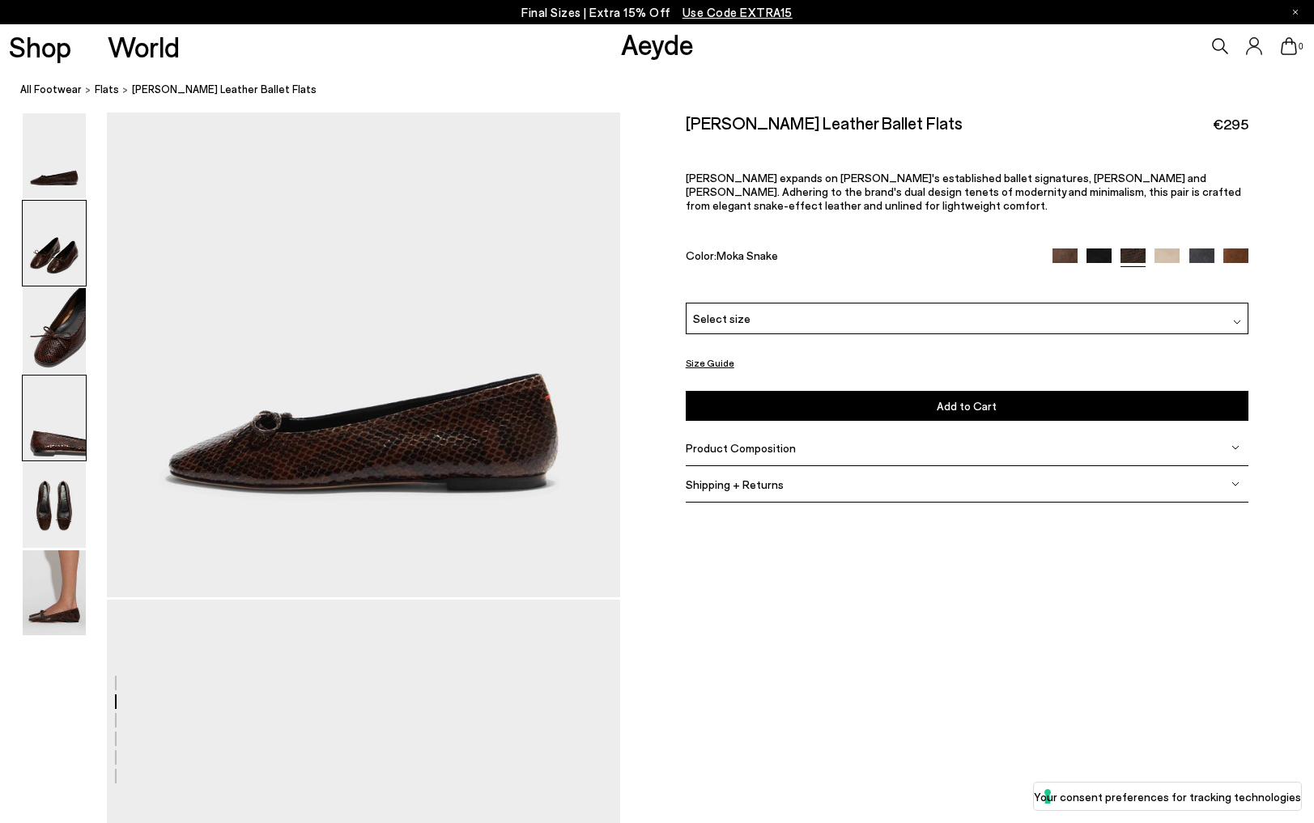
scroll to position [0, 0]
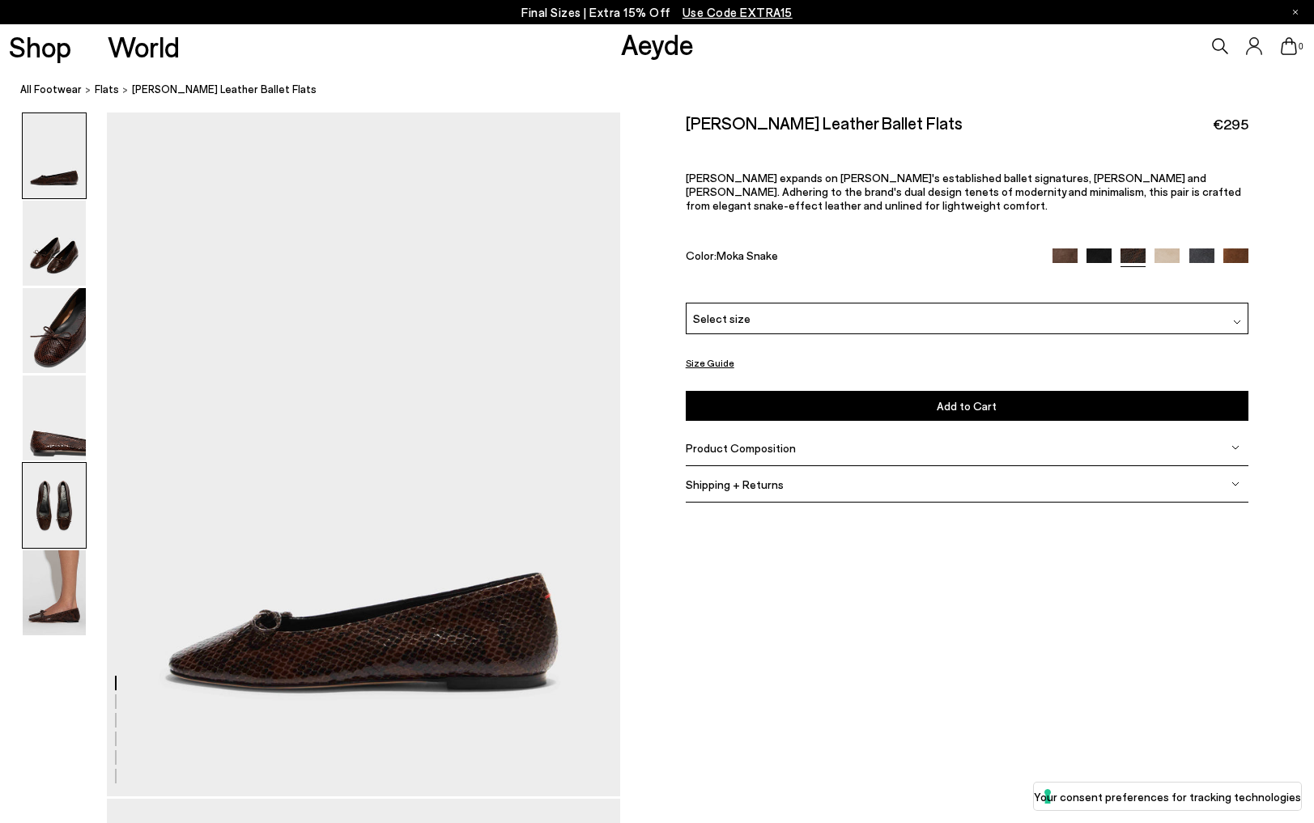
click at [55, 515] on img at bounding box center [54, 505] width 63 height 85
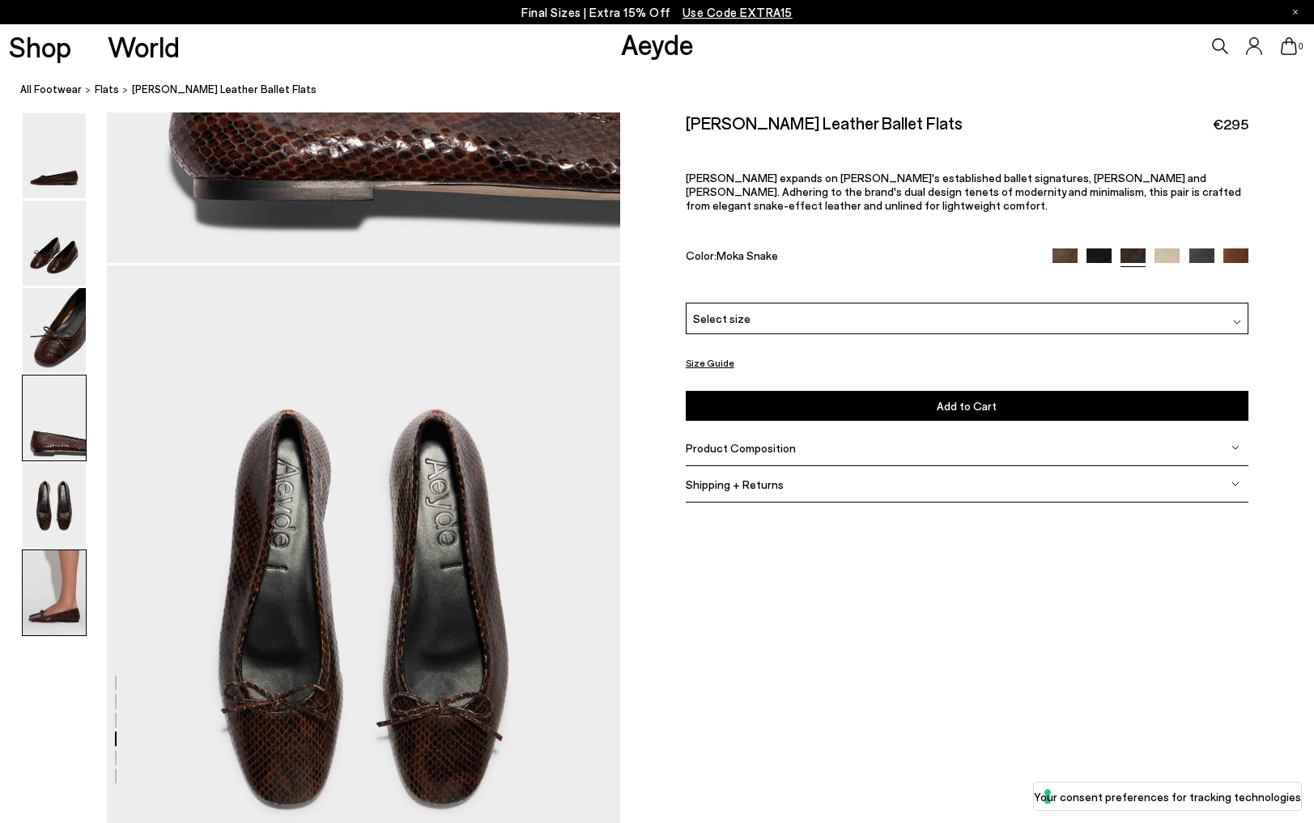
scroll to position [2747, 0]
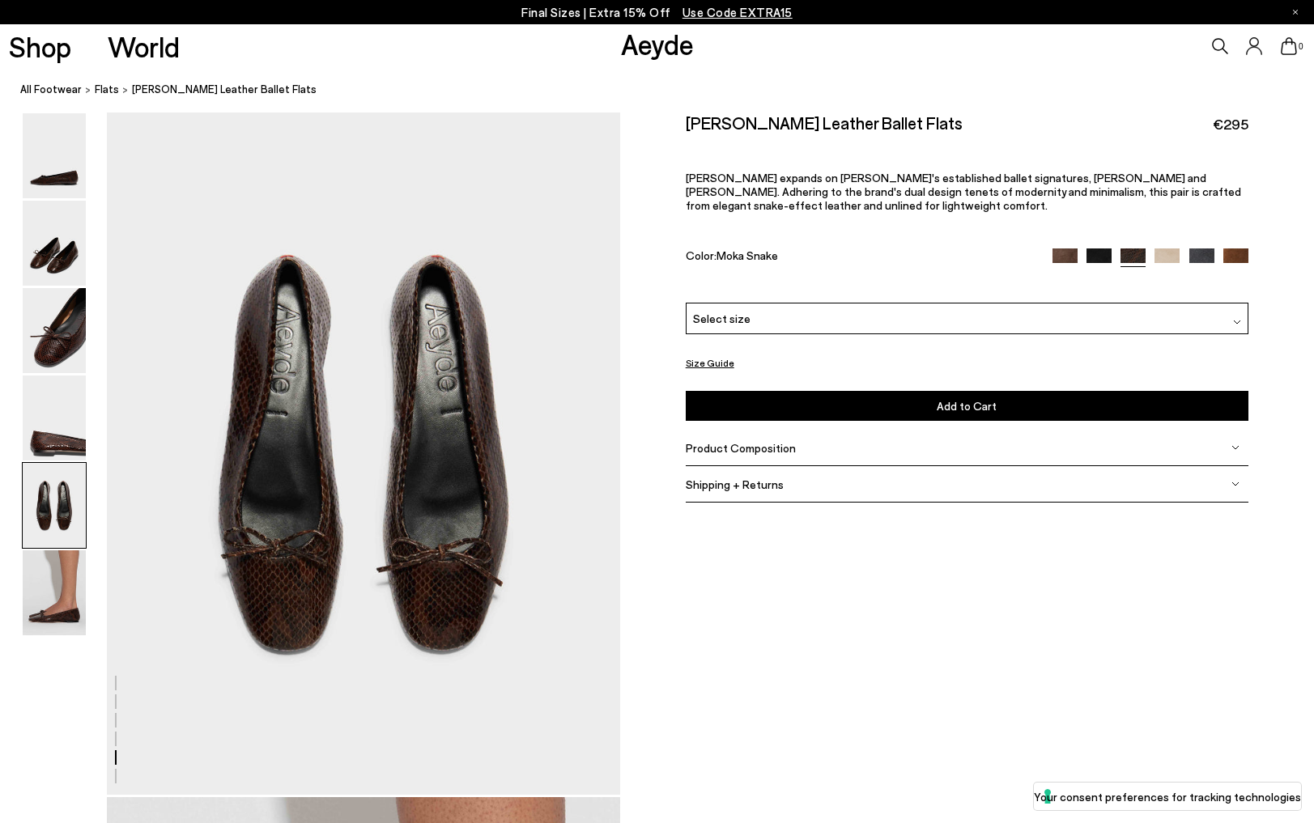
click at [1062, 303] on div "Select size" at bounding box center [967, 319] width 563 height 32
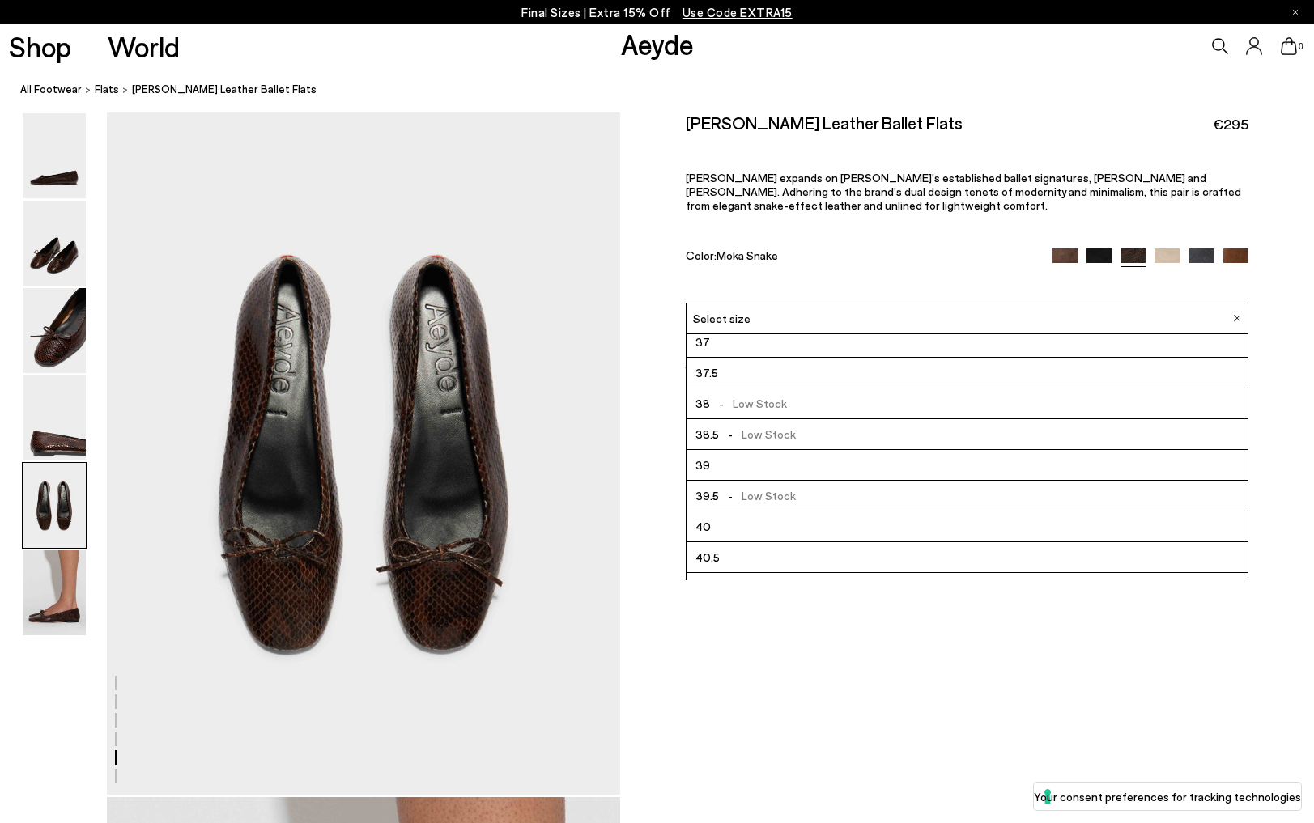
scroll to position [92, 0]
click at [878, 195] on p "Delfina expands on Aeyde's established ballet signatures, Darya and Delia. Adhe…" at bounding box center [967, 191] width 563 height 41
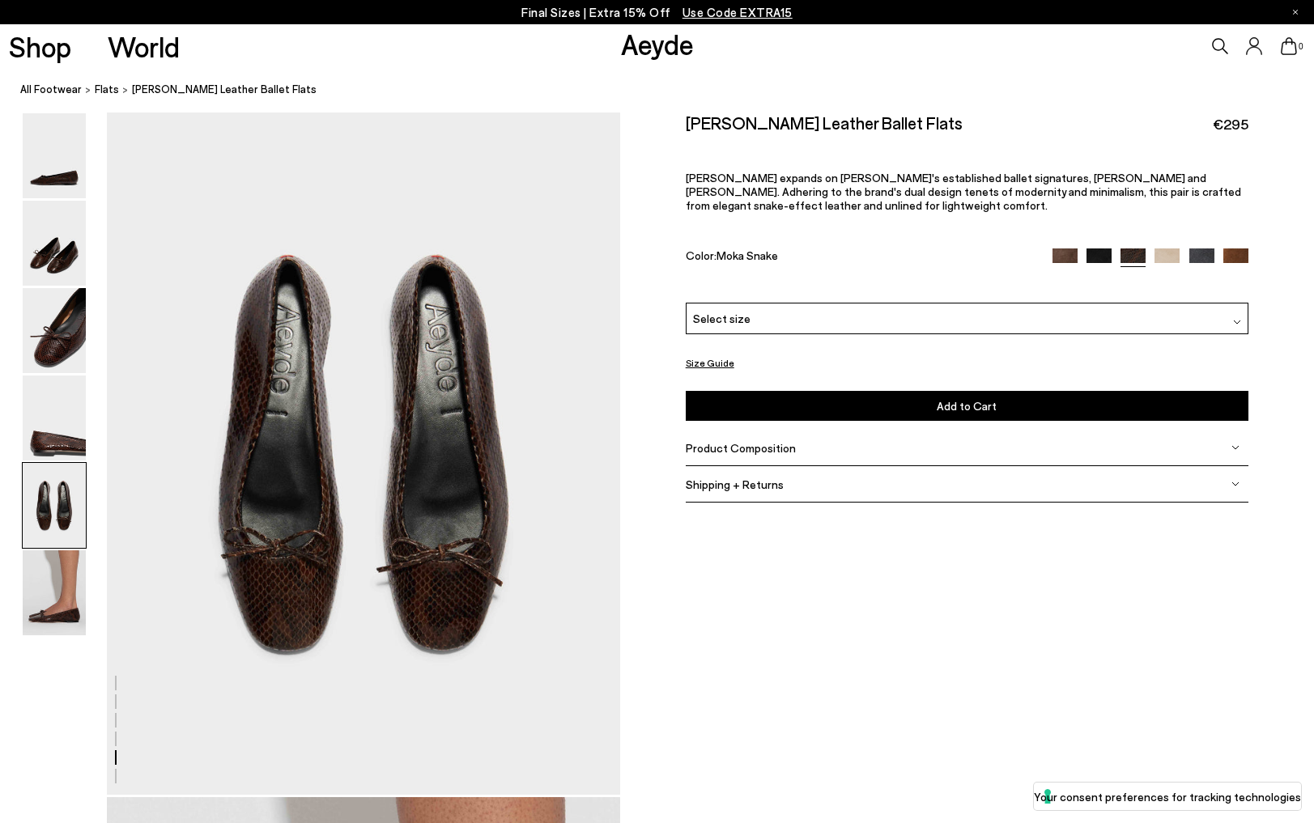
click at [707, 353] on button "Size Guide" at bounding box center [710, 363] width 49 height 20
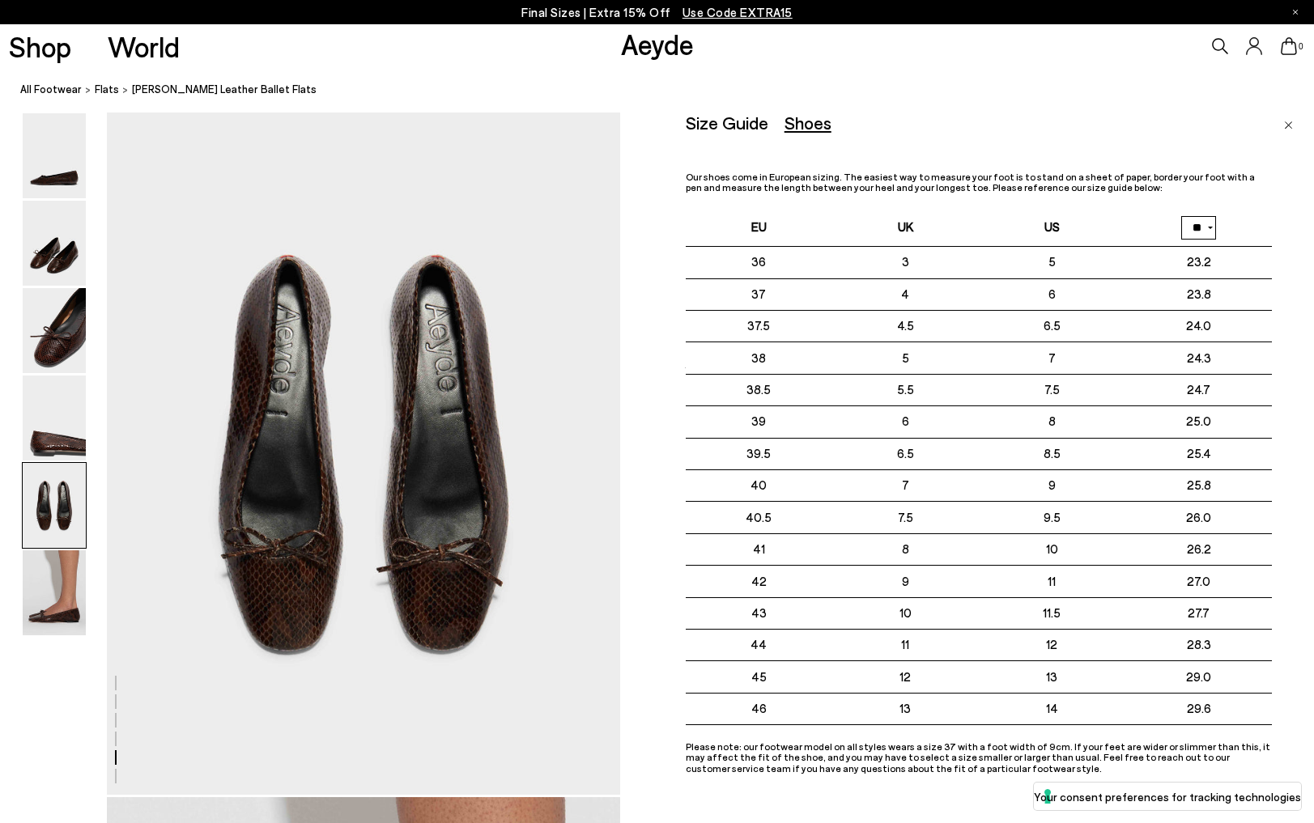
click at [1291, 123] on img "Close" at bounding box center [1288, 125] width 9 height 8
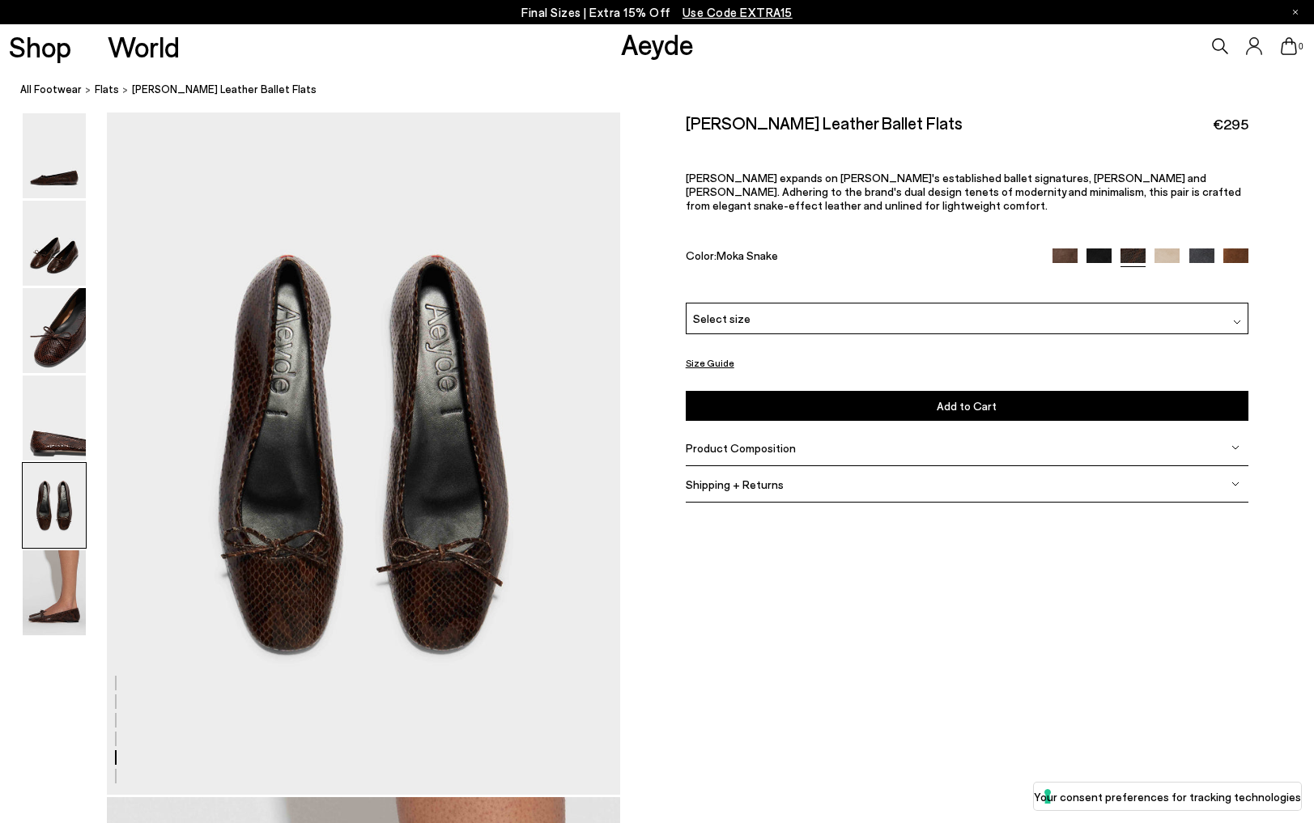
click at [1091, 249] on img at bounding box center [1099, 261] width 25 height 25
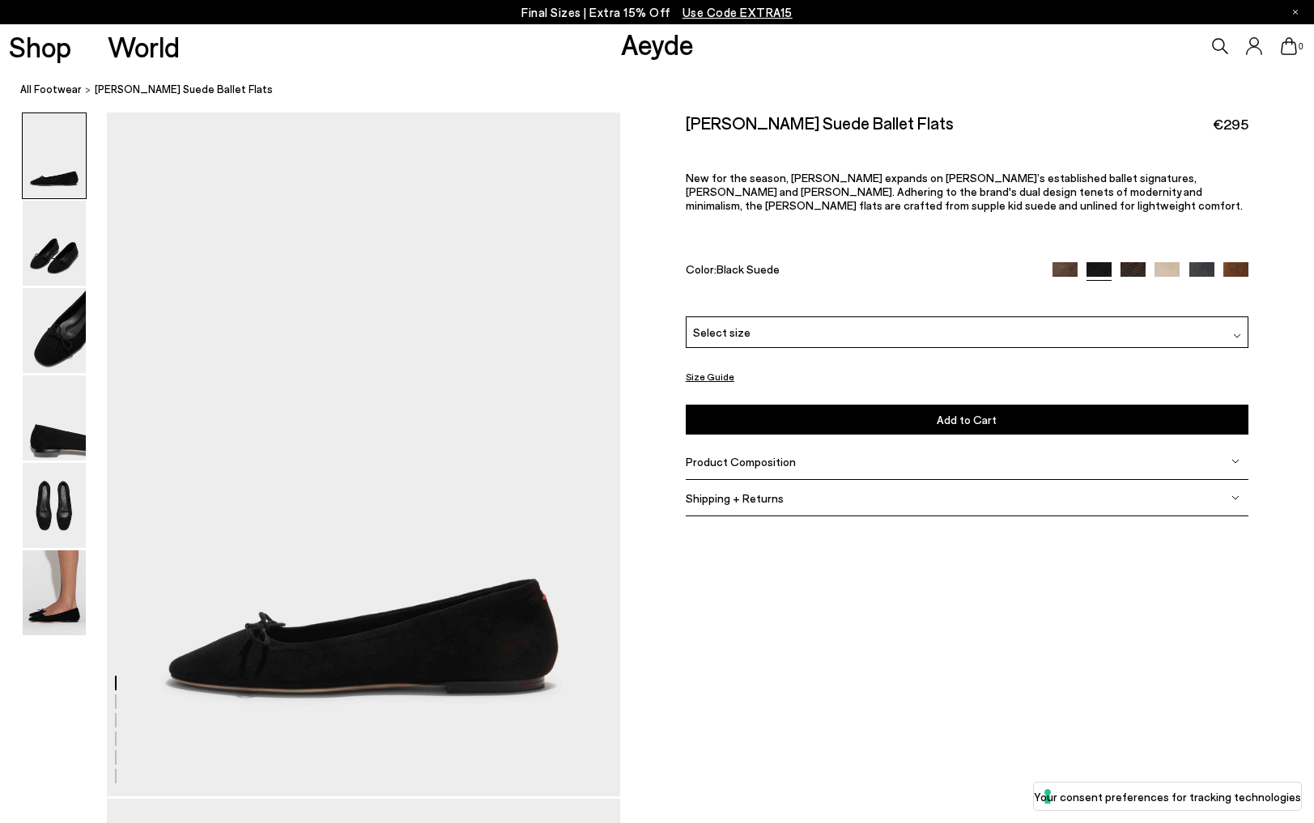
click at [1198, 262] on img at bounding box center [1201, 274] width 25 height 25
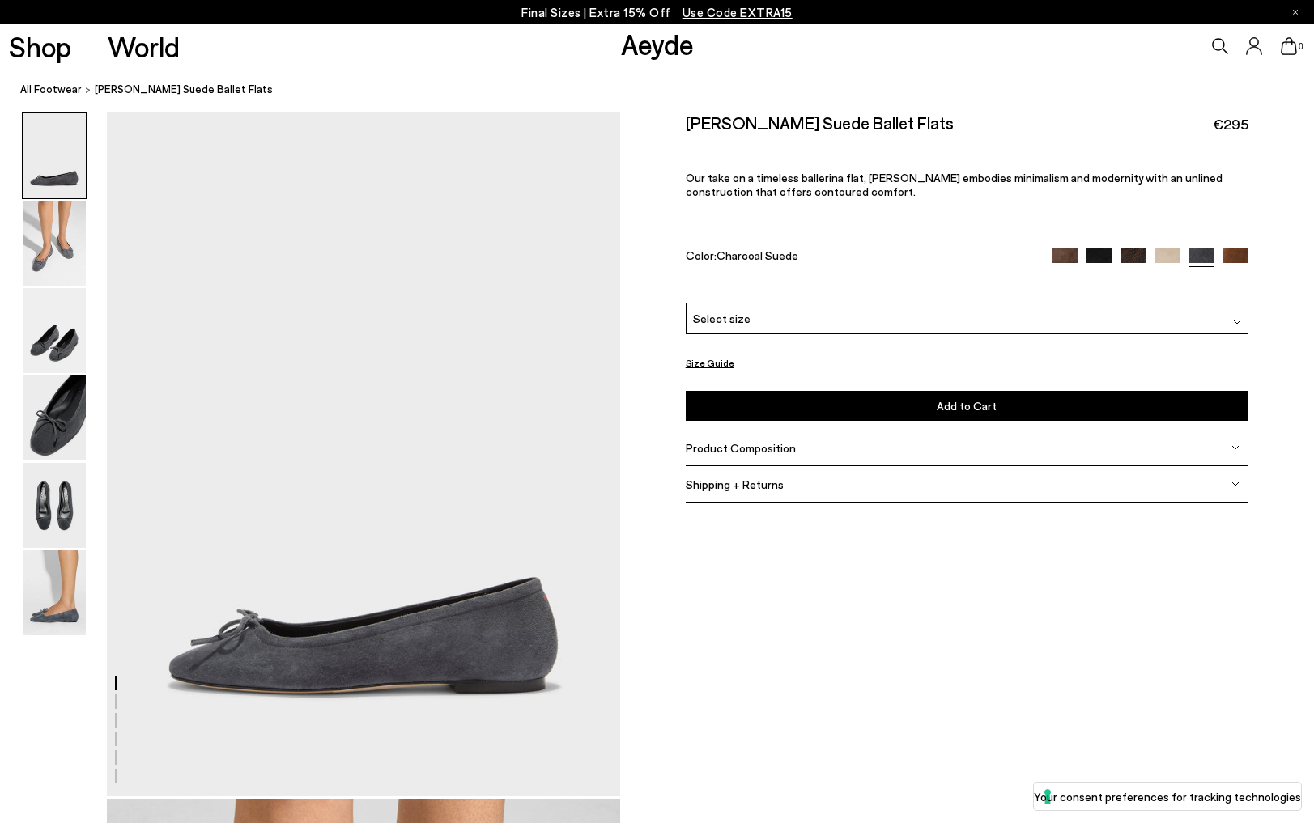
click at [1147, 249] on div at bounding box center [1151, 258] width 196 height 19
click at [1161, 249] on img at bounding box center [1167, 261] width 25 height 25
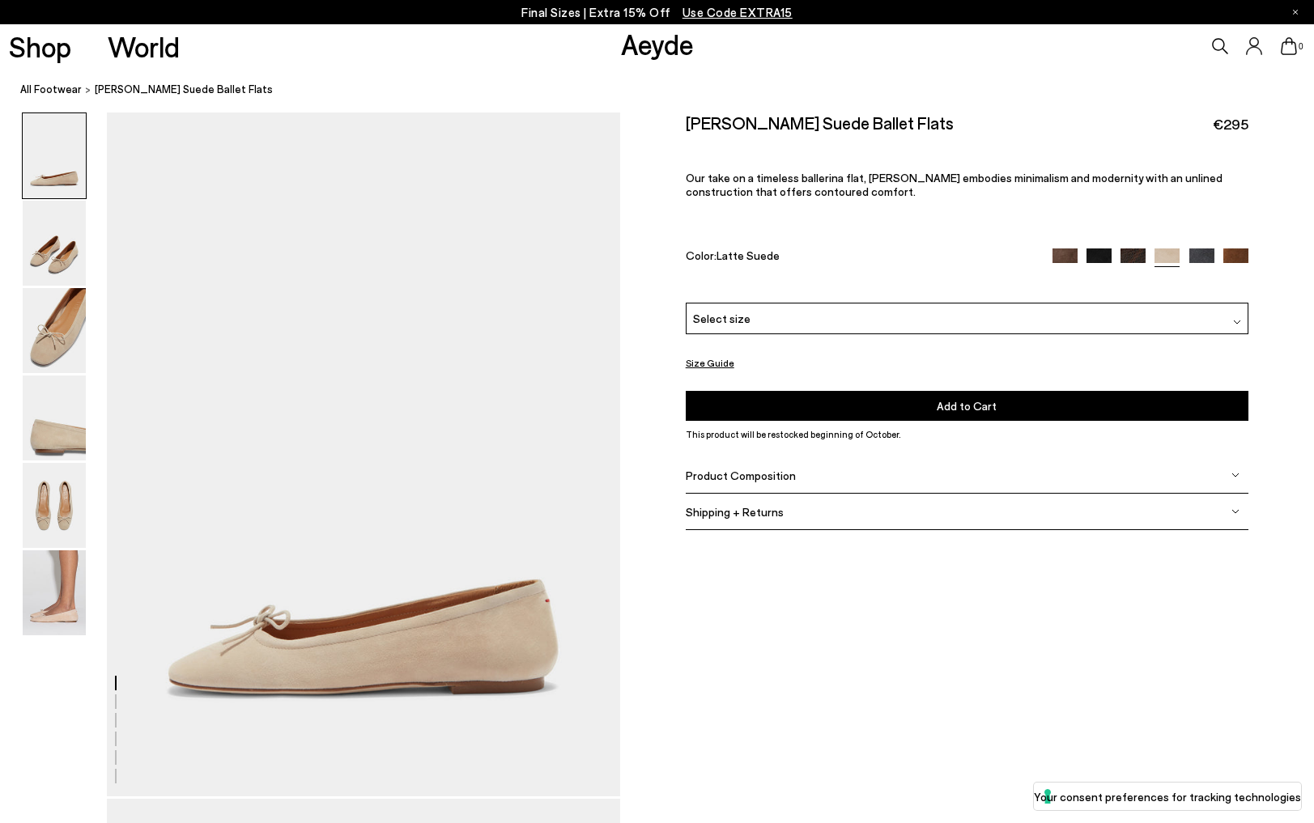
click at [1119, 249] on div at bounding box center [1151, 258] width 196 height 19
click at [1245, 249] on img at bounding box center [1235, 261] width 25 height 25
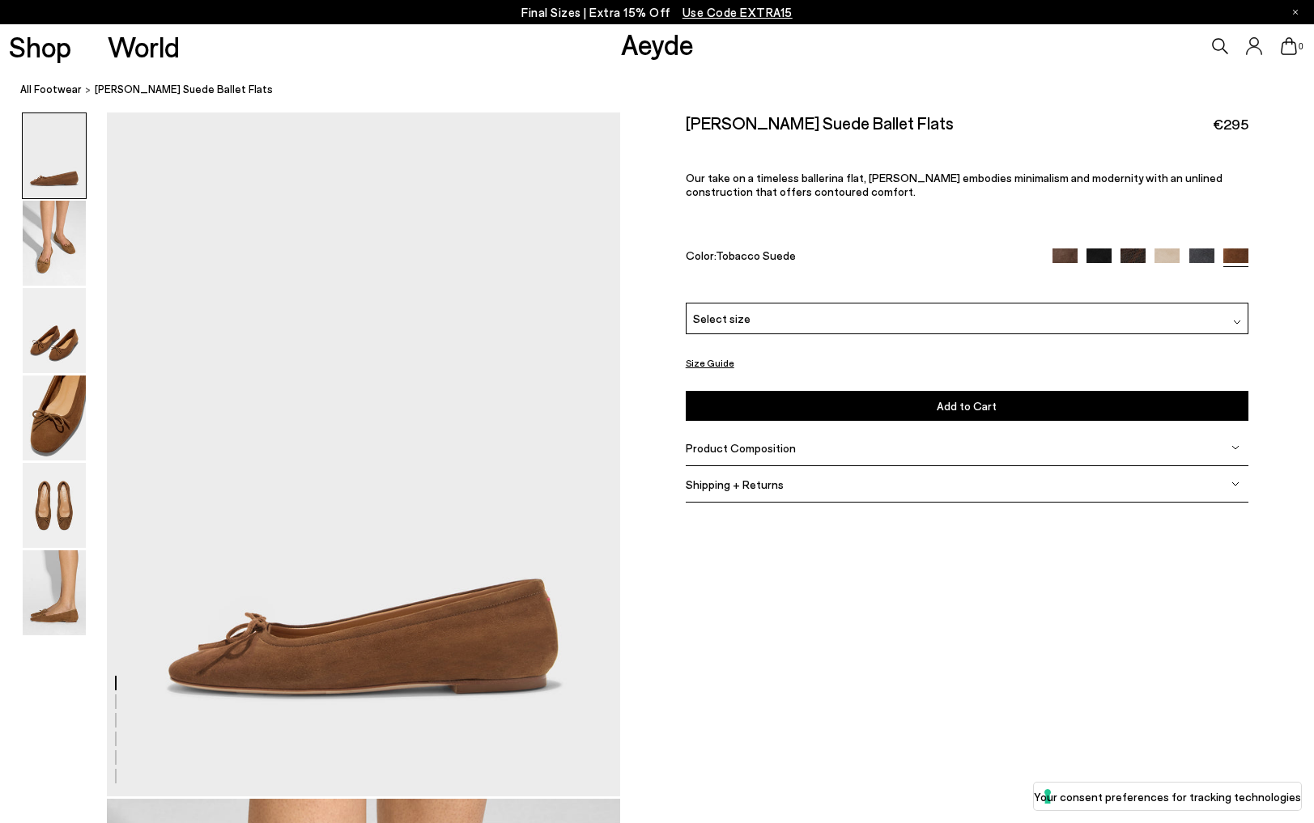
click at [1132, 249] on img at bounding box center [1133, 261] width 25 height 25
